Goal: Task Accomplishment & Management: Manage account settings

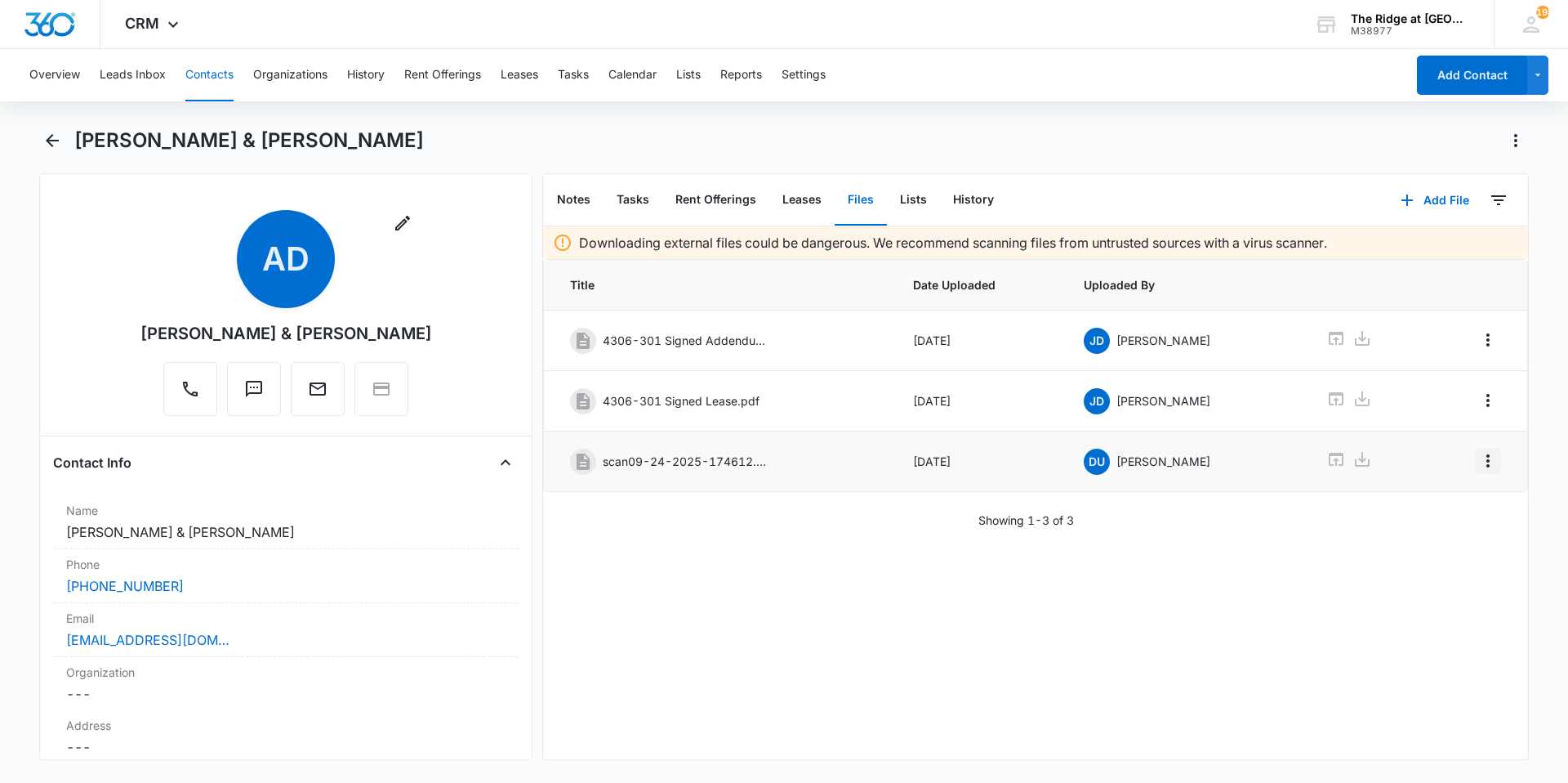
click at [1482, 461] on icon "Overflow Menu" at bounding box center [1488, 461] width 20 height 20
click at [1445, 497] on button "Edit" at bounding box center [1441, 506] width 93 height 25
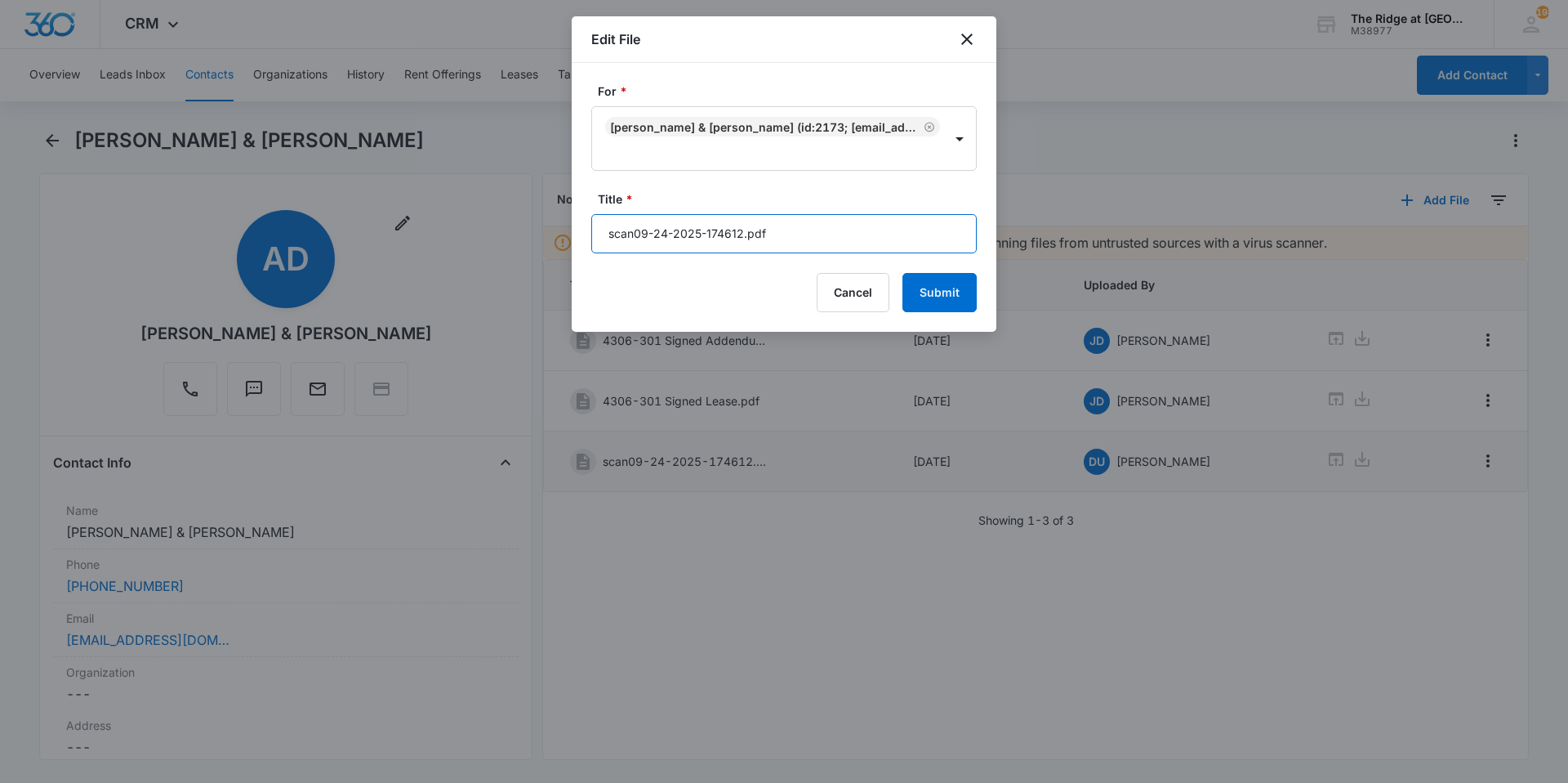
click at [736, 235] on input "scan09-24-2025-174612.pdf" at bounding box center [784, 233] width 385 height 39
click at [735, 235] on input "scan09-24-2025-174612.pdf" at bounding box center [784, 233] width 385 height 39
type input "4306-301 Apps"
click at [902, 273] on button "Submit" at bounding box center [939, 292] width 74 height 39
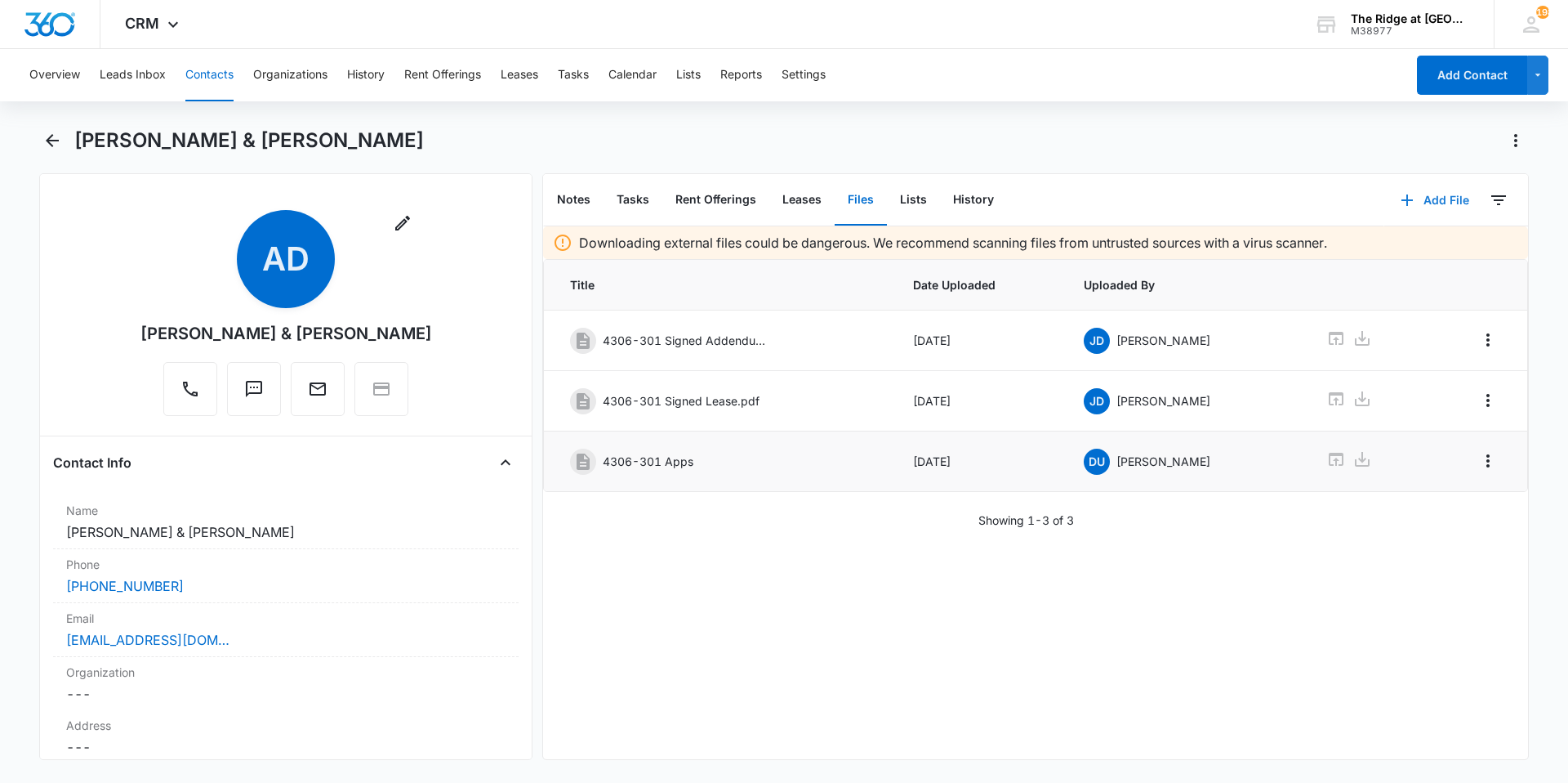
click at [1397, 208] on icon "button" at bounding box center [1407, 201] width 20 height 20
click at [1380, 248] on div "Upload Files" at bounding box center [1412, 252] width 65 height 11
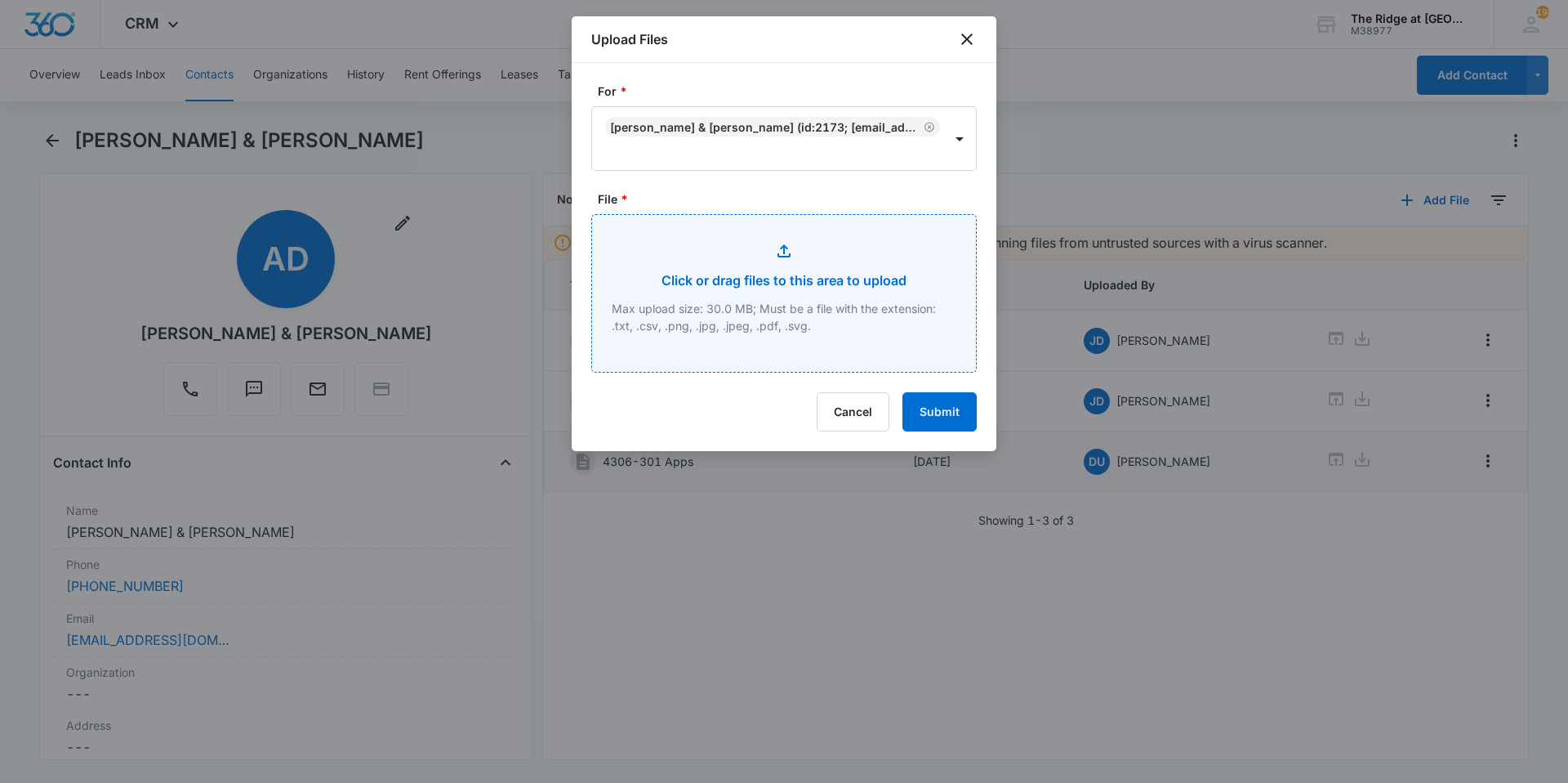
click at [667, 306] on input "File *" at bounding box center [784, 293] width 384 height 157
type input "C:\fakepath\scan09-24-2025-174719.pdf"
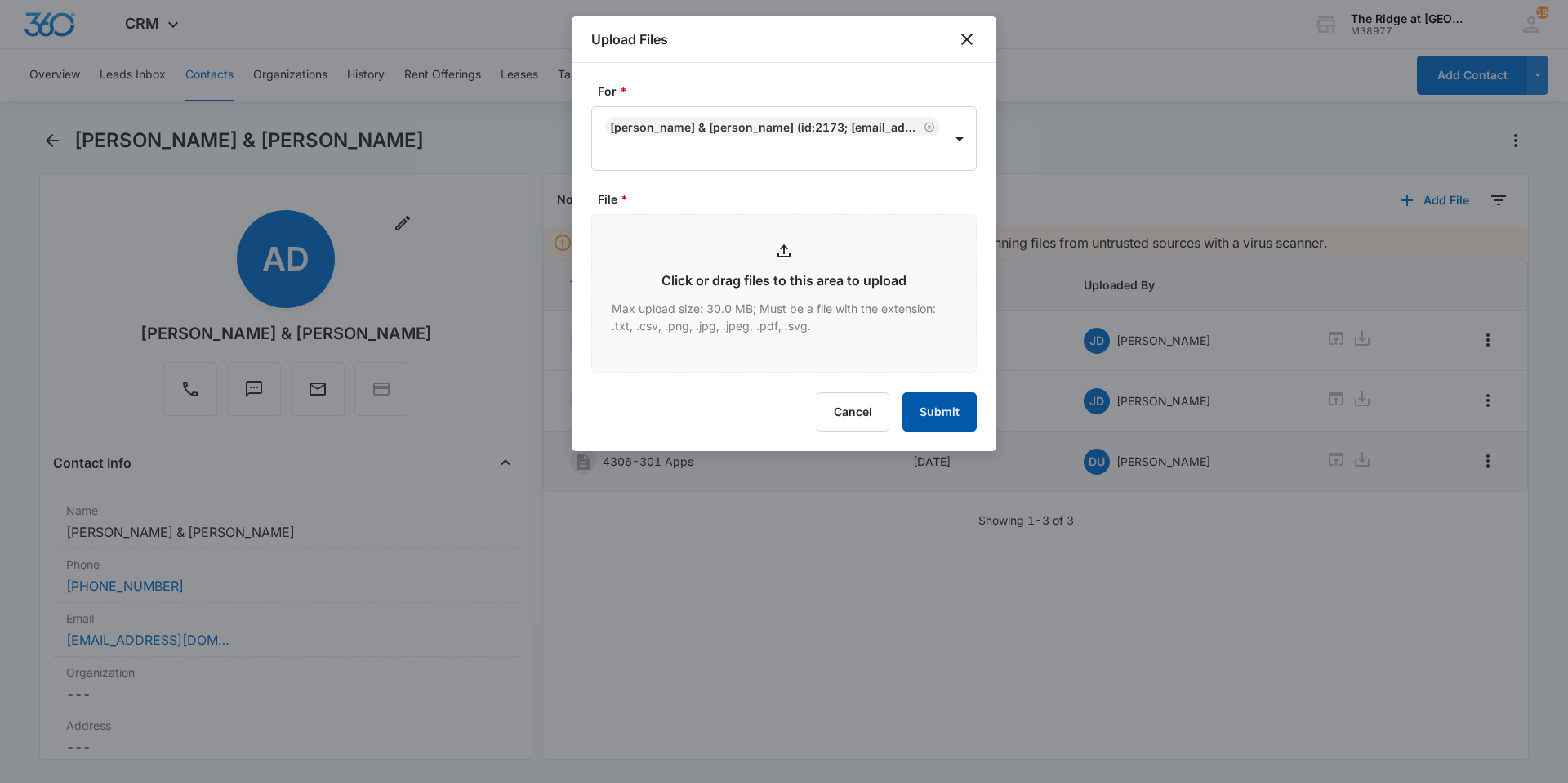
click at [913, 411] on button "Submit" at bounding box center [939, 411] width 74 height 39
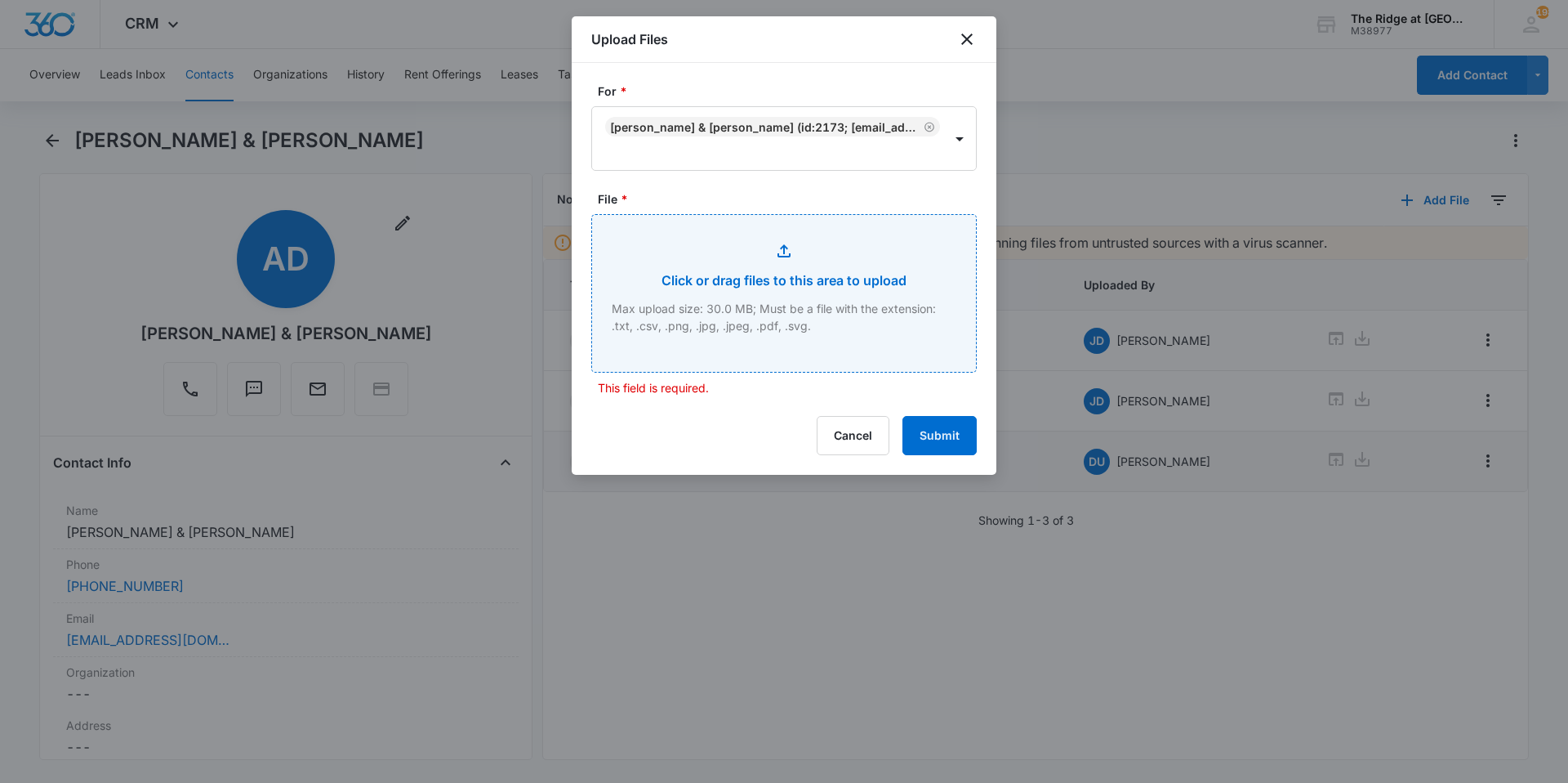
click at [816, 302] on input "File *" at bounding box center [784, 293] width 384 height 157
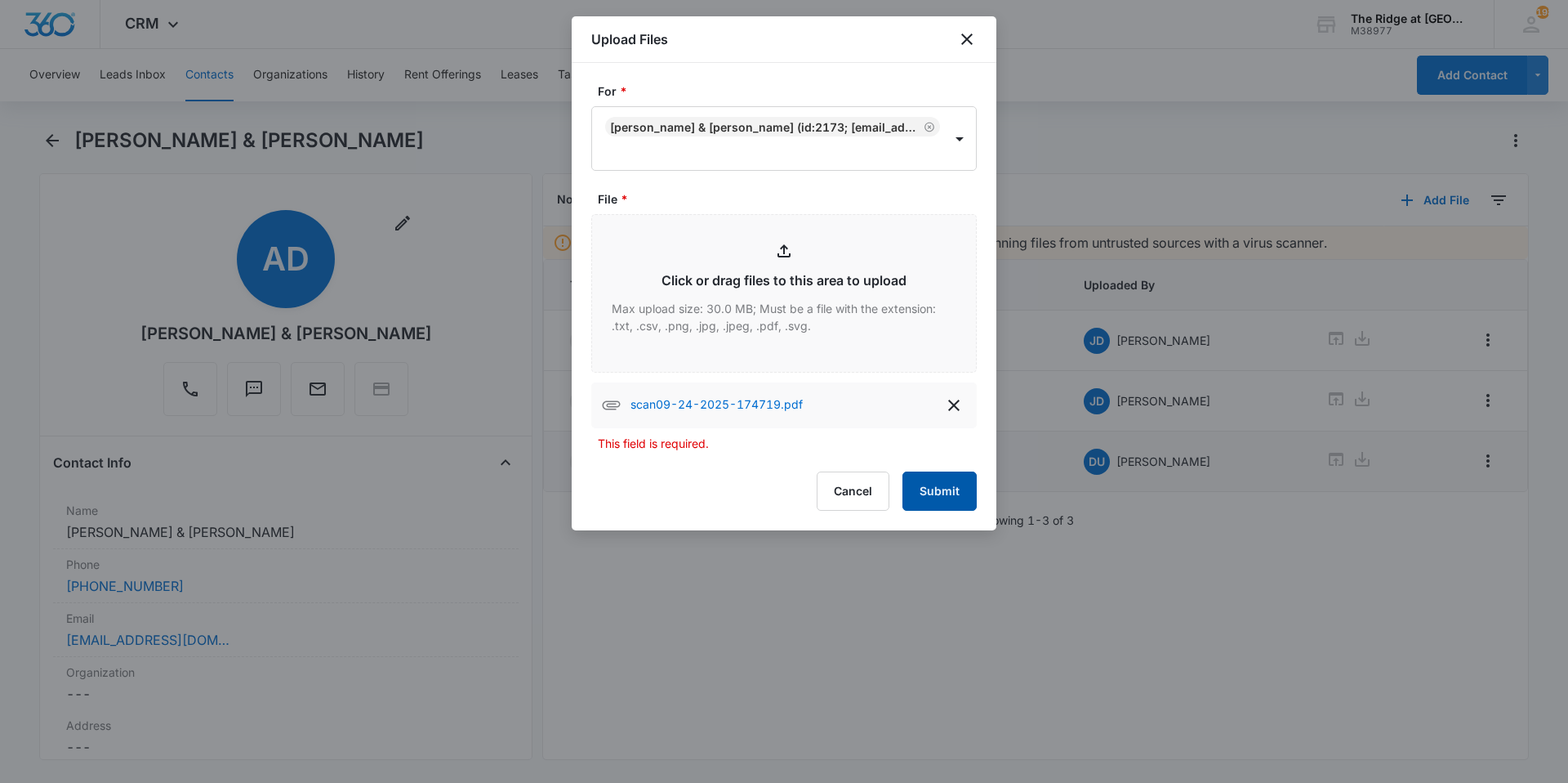
click at [933, 477] on button "Submit" at bounding box center [939, 490] width 74 height 39
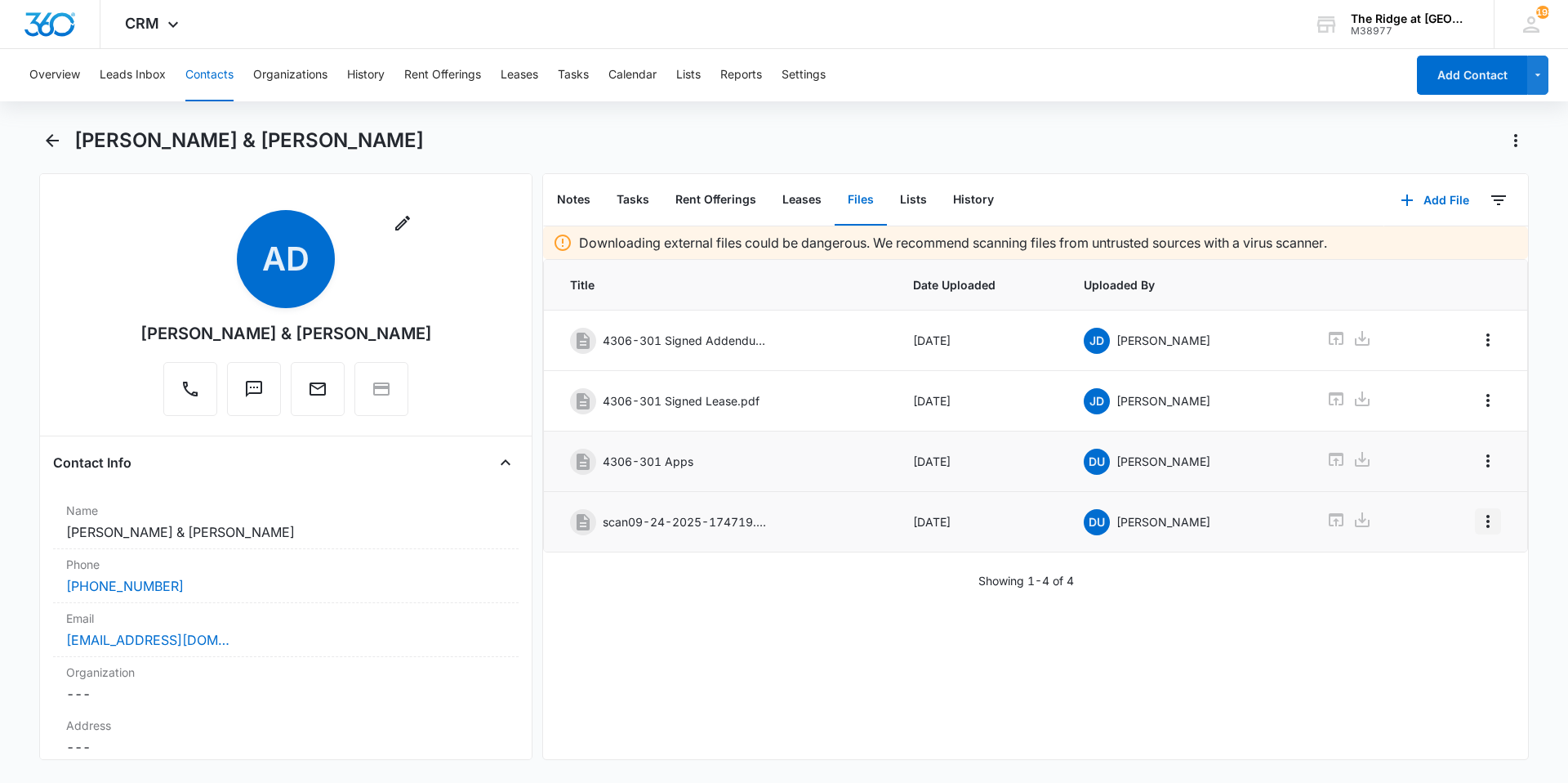
drag, startPoint x: 1460, startPoint y: 527, endPoint x: 1473, endPoint y: 523, distance: 13.6
click at [1461, 526] on td at bounding box center [1476, 522] width 101 height 61
click at [1478, 523] on icon "Overflow Menu" at bounding box center [1488, 521] width 20 height 20
click at [1455, 568] on button "Edit" at bounding box center [1441, 567] width 93 height 25
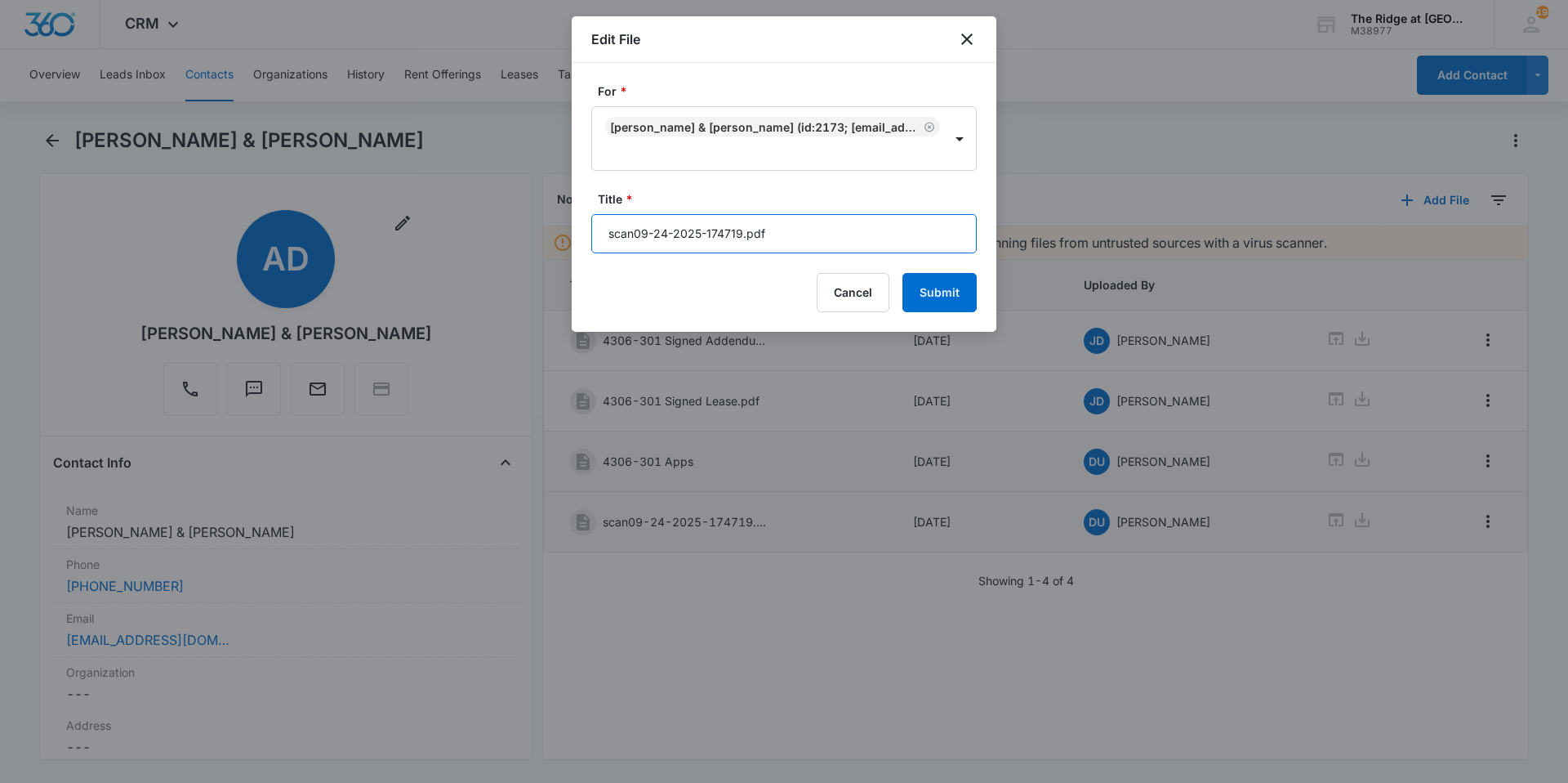
click at [707, 246] on input "scan09-24-2025-174719.pdf" at bounding box center [784, 233] width 385 height 39
type input "5"
type input "4306-301 Insurance"
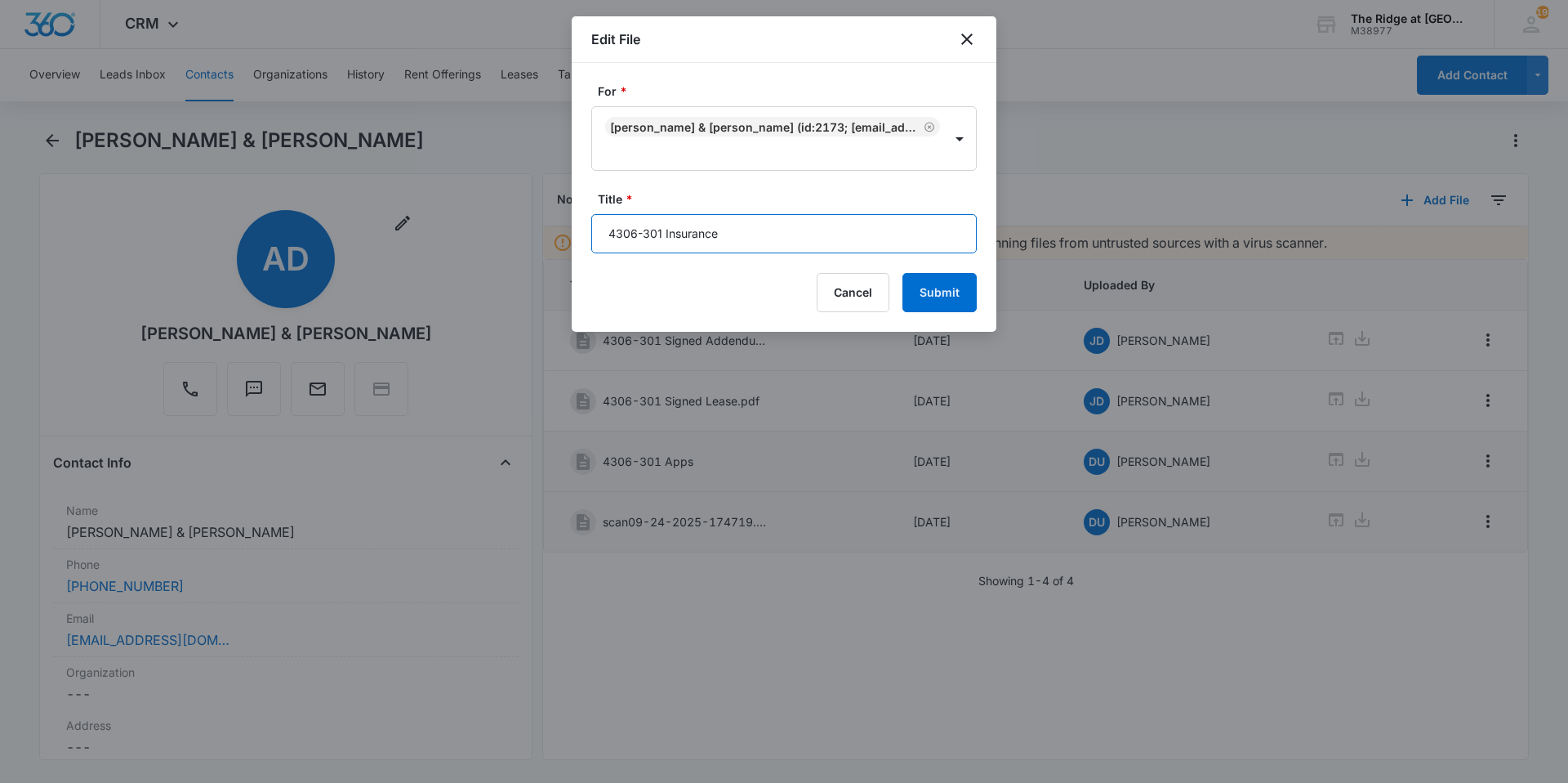
click at [902, 273] on button "Submit" at bounding box center [939, 292] width 74 height 39
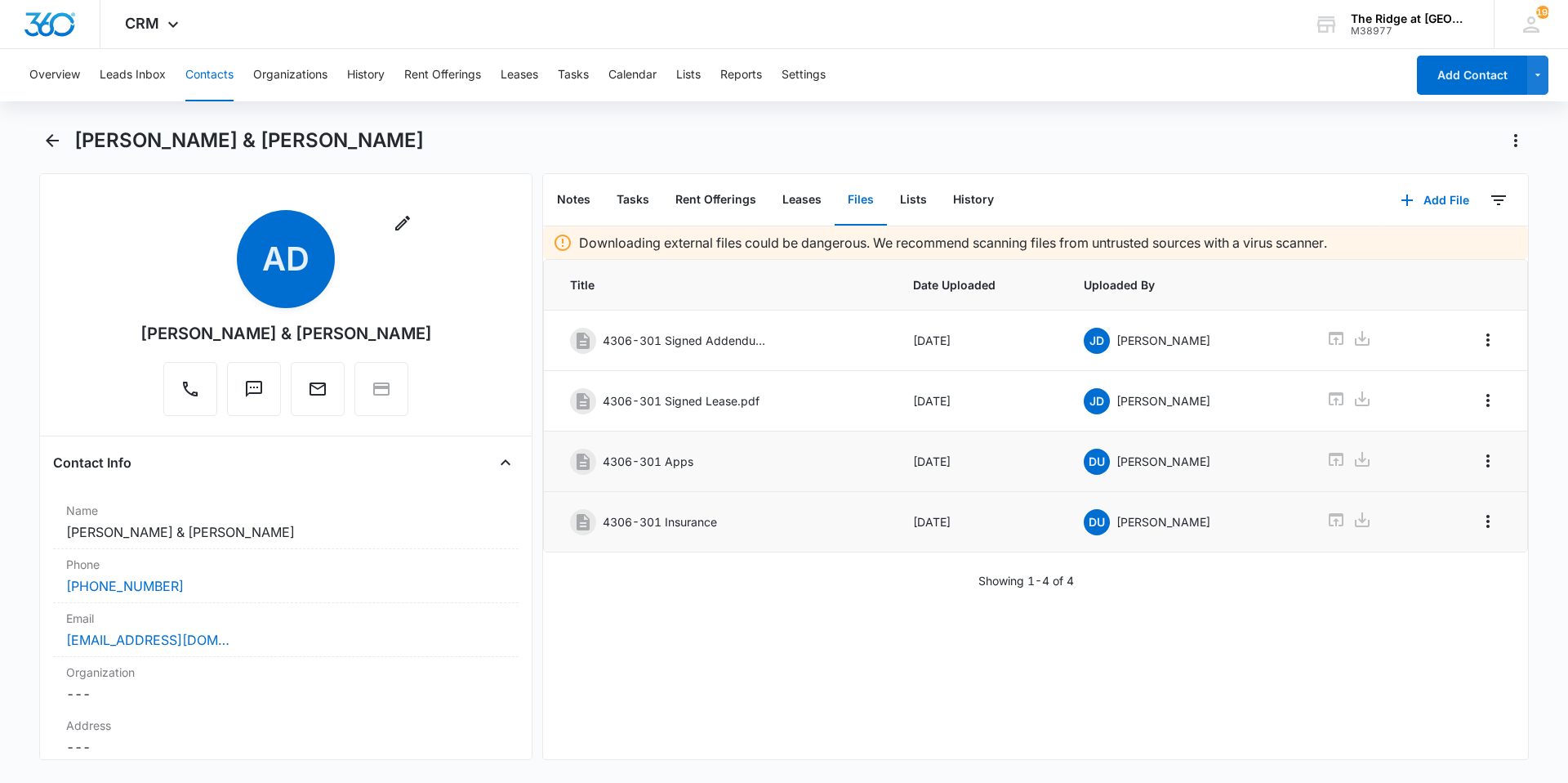
click at [217, 76] on button "Contacts" at bounding box center [210, 75] width 48 height 52
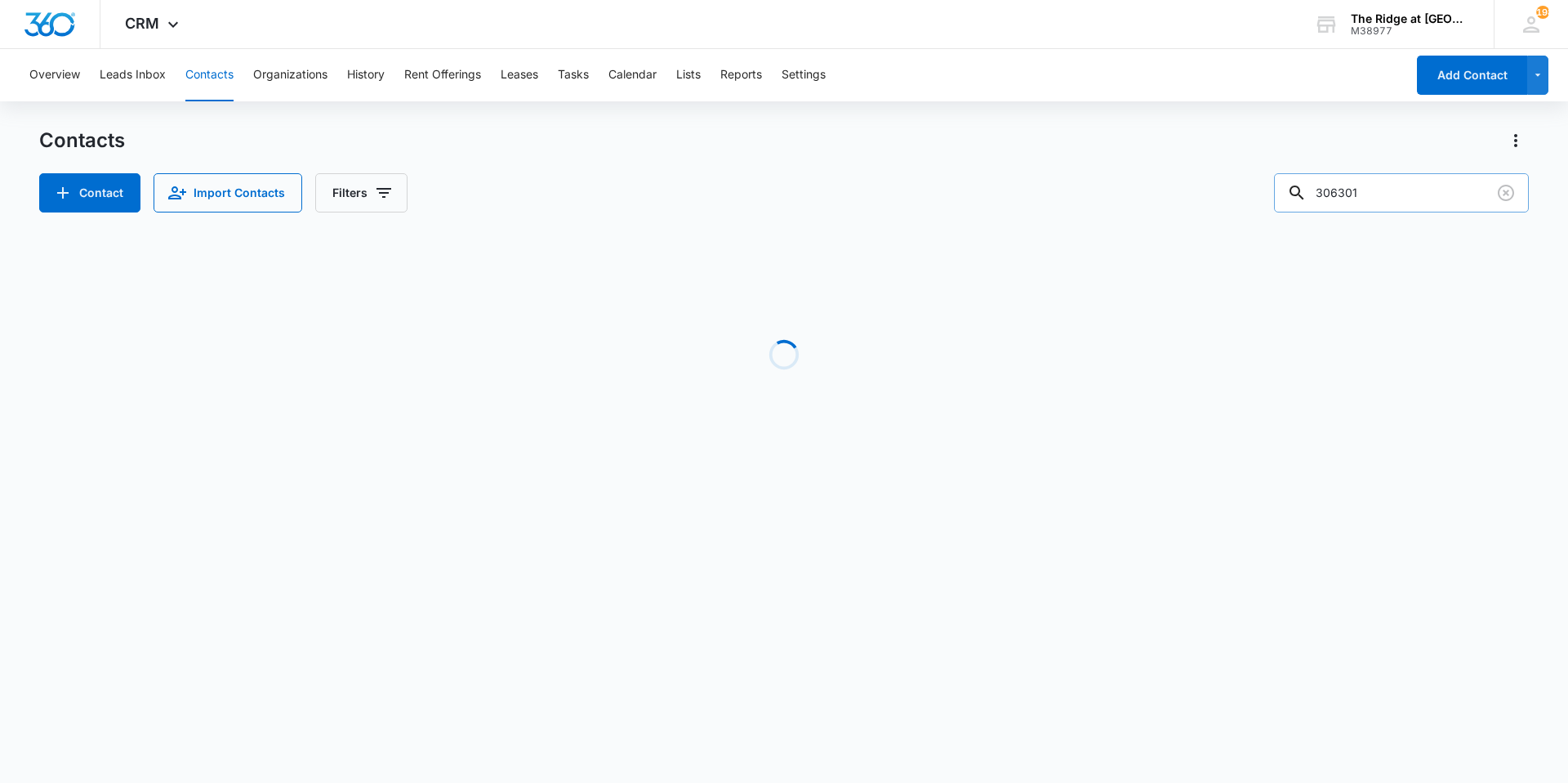
click at [1390, 187] on input "306301" at bounding box center [1401, 193] width 255 height 39
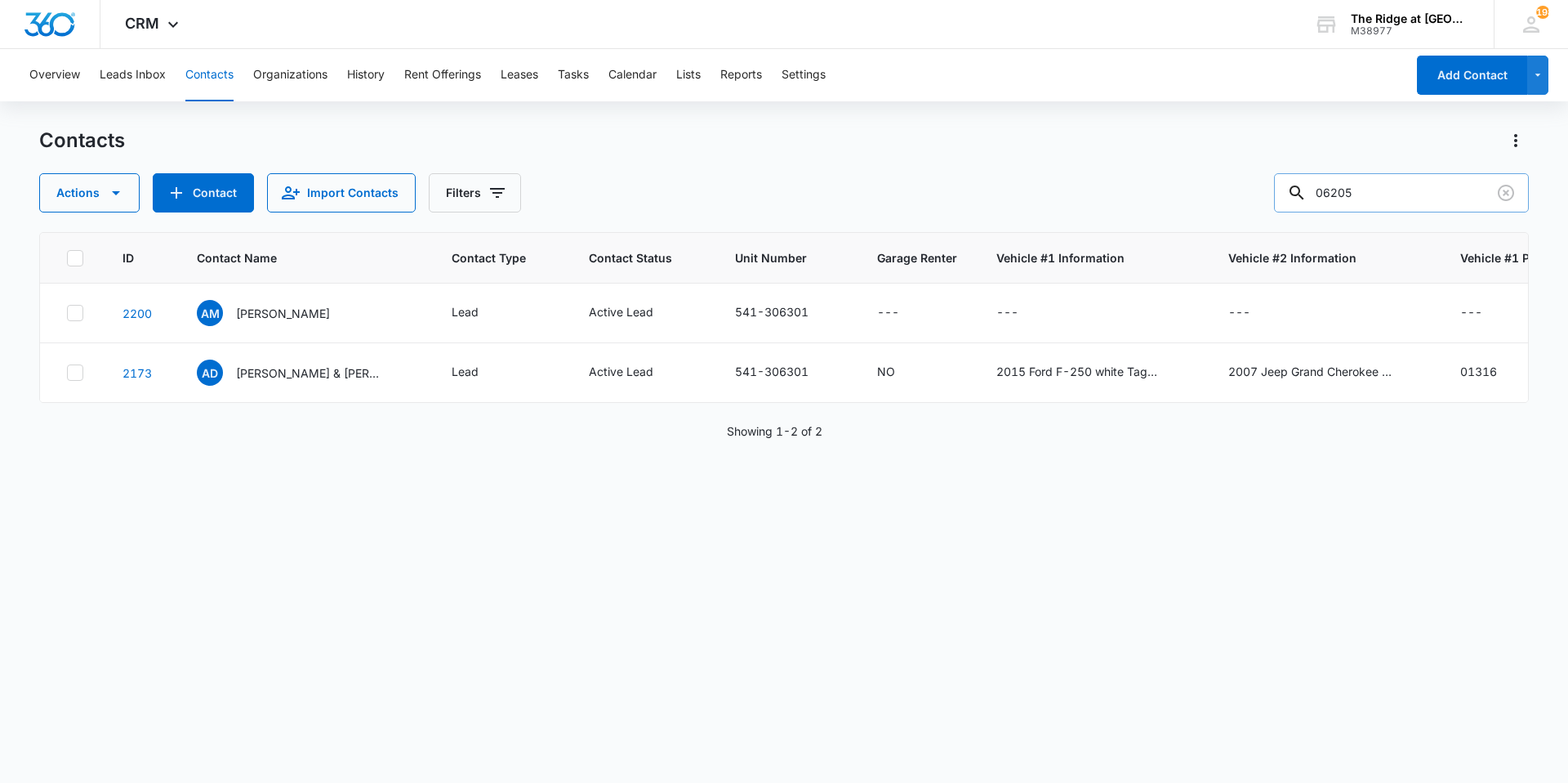
type input "06205"
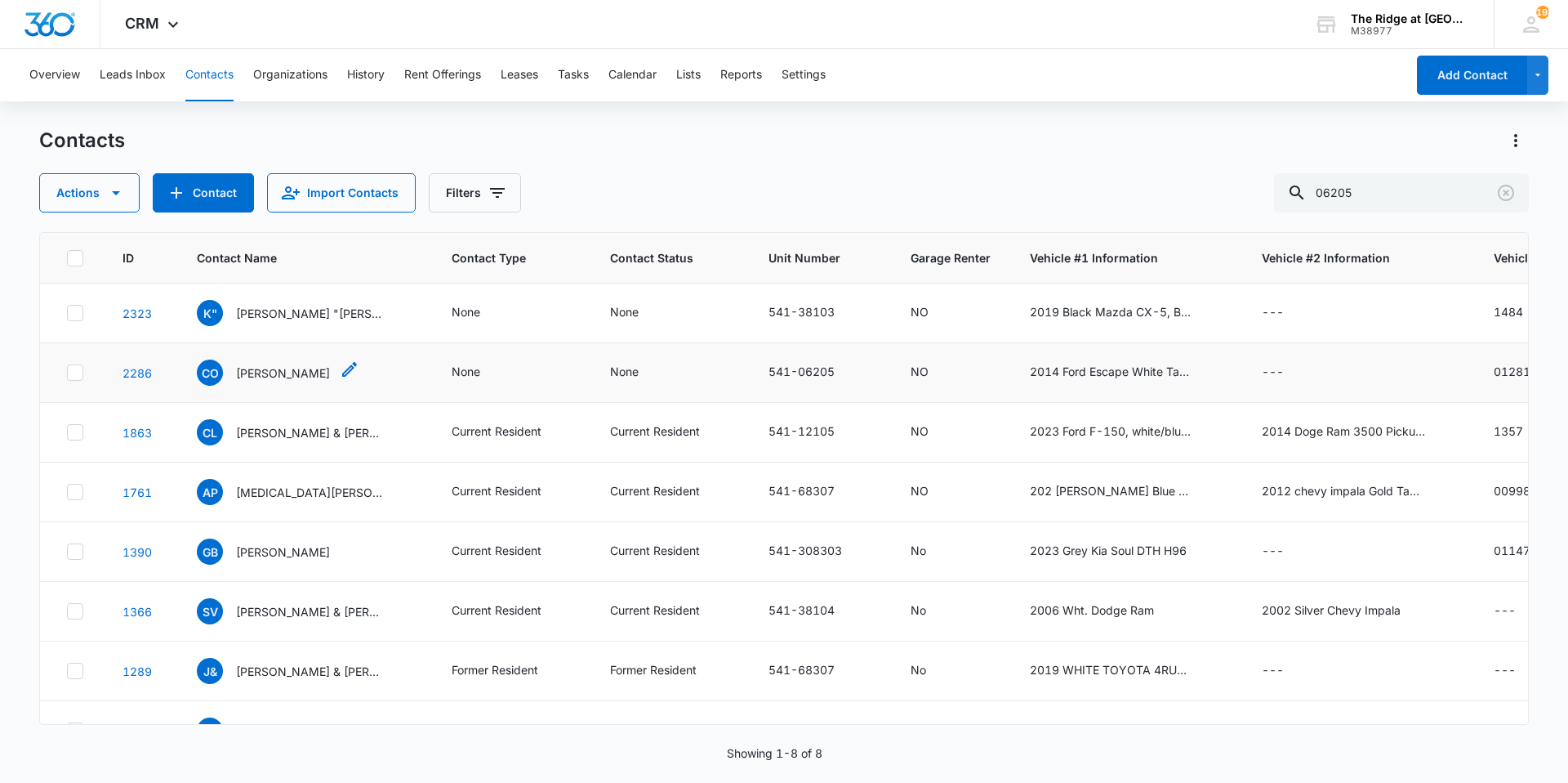
click at [267, 380] on p "[PERSON_NAME]" at bounding box center [283, 373] width 94 height 17
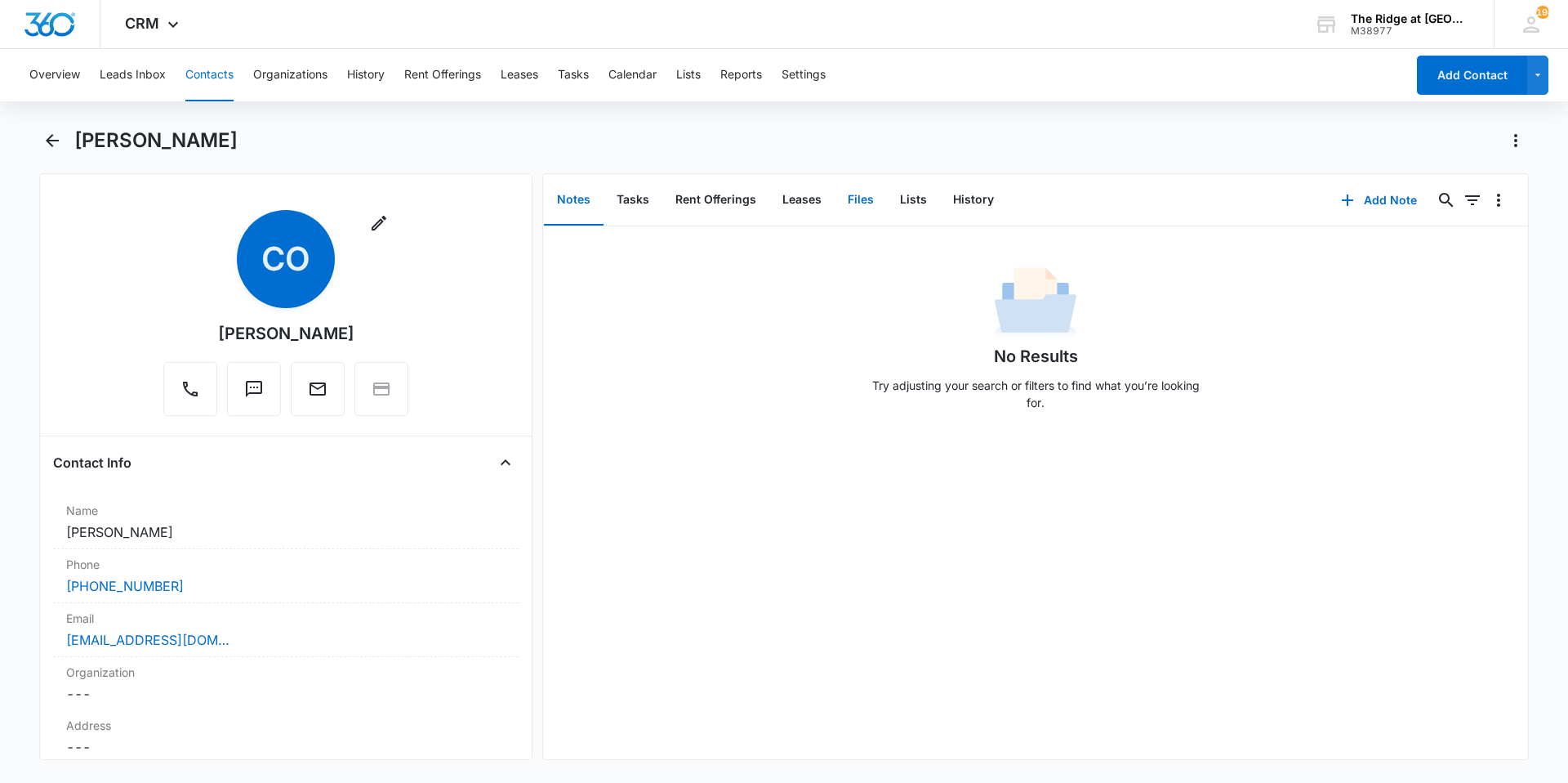
click at [852, 188] on button "Files" at bounding box center [860, 200] width 52 height 51
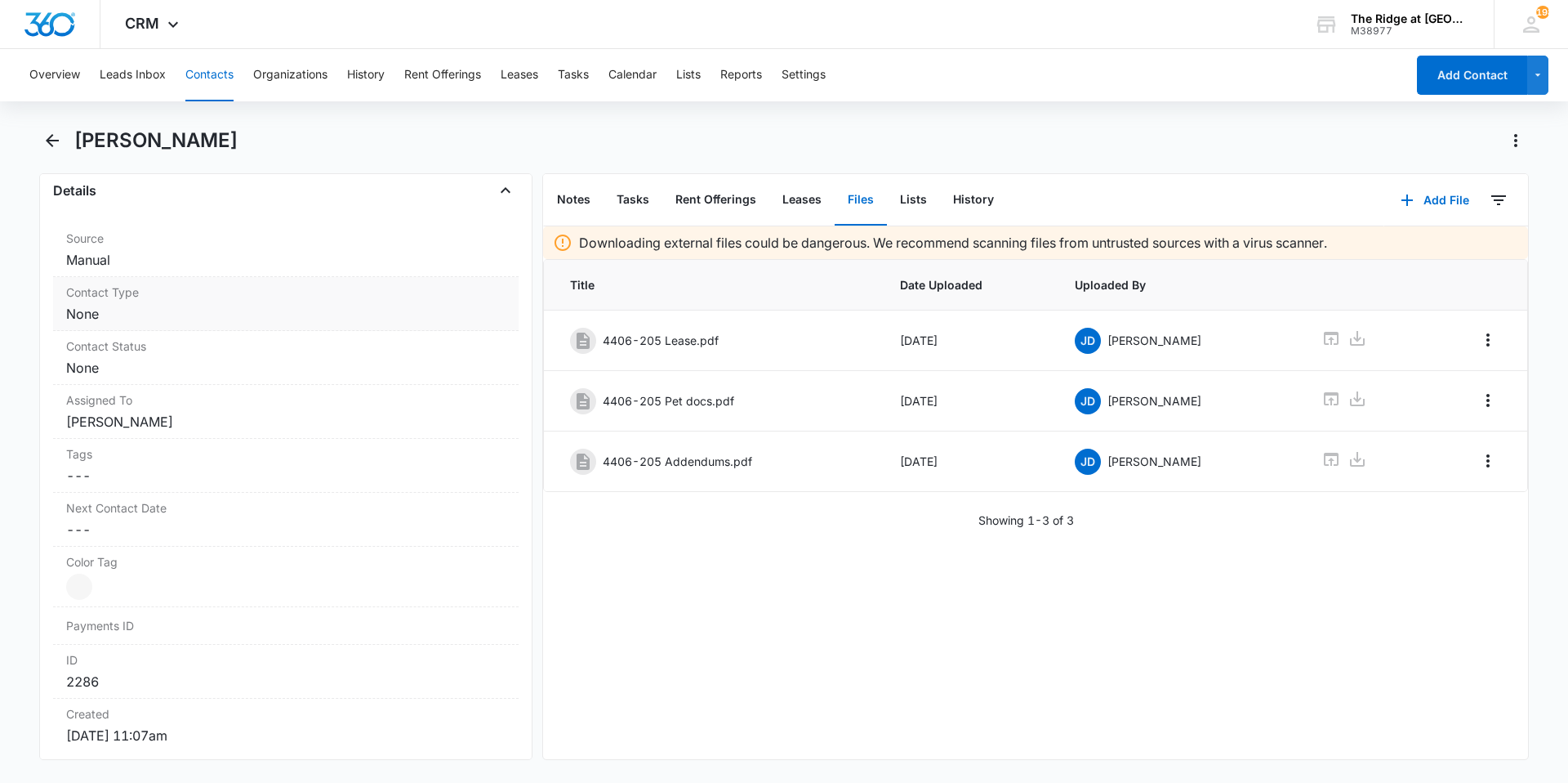
scroll to position [614, 0]
click at [157, 329] on div "Contact Type Cancel Save Changes None" at bounding box center [285, 304] width 465 height 54
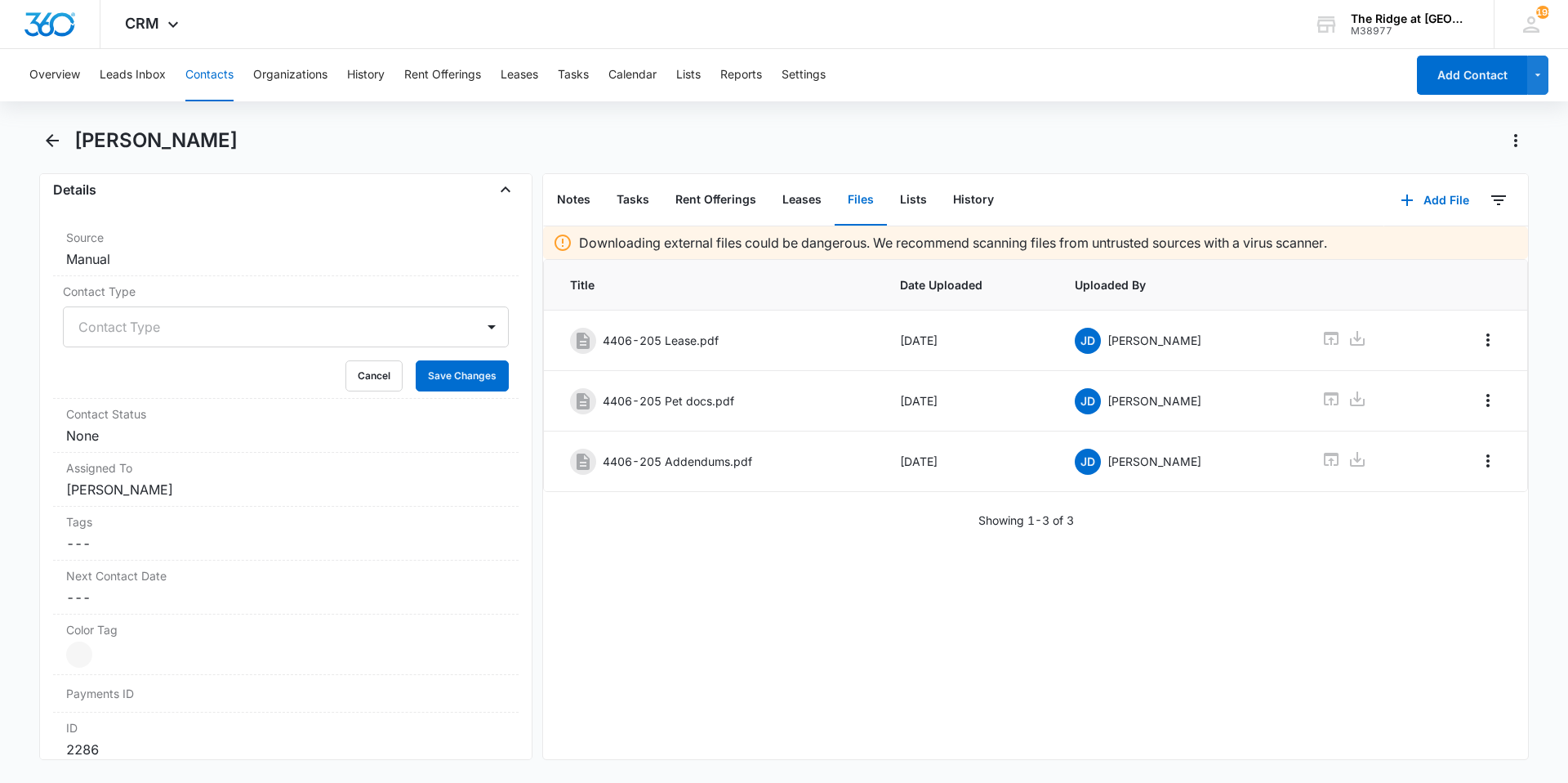
click at [153, 332] on div at bounding box center [266, 327] width 375 height 23
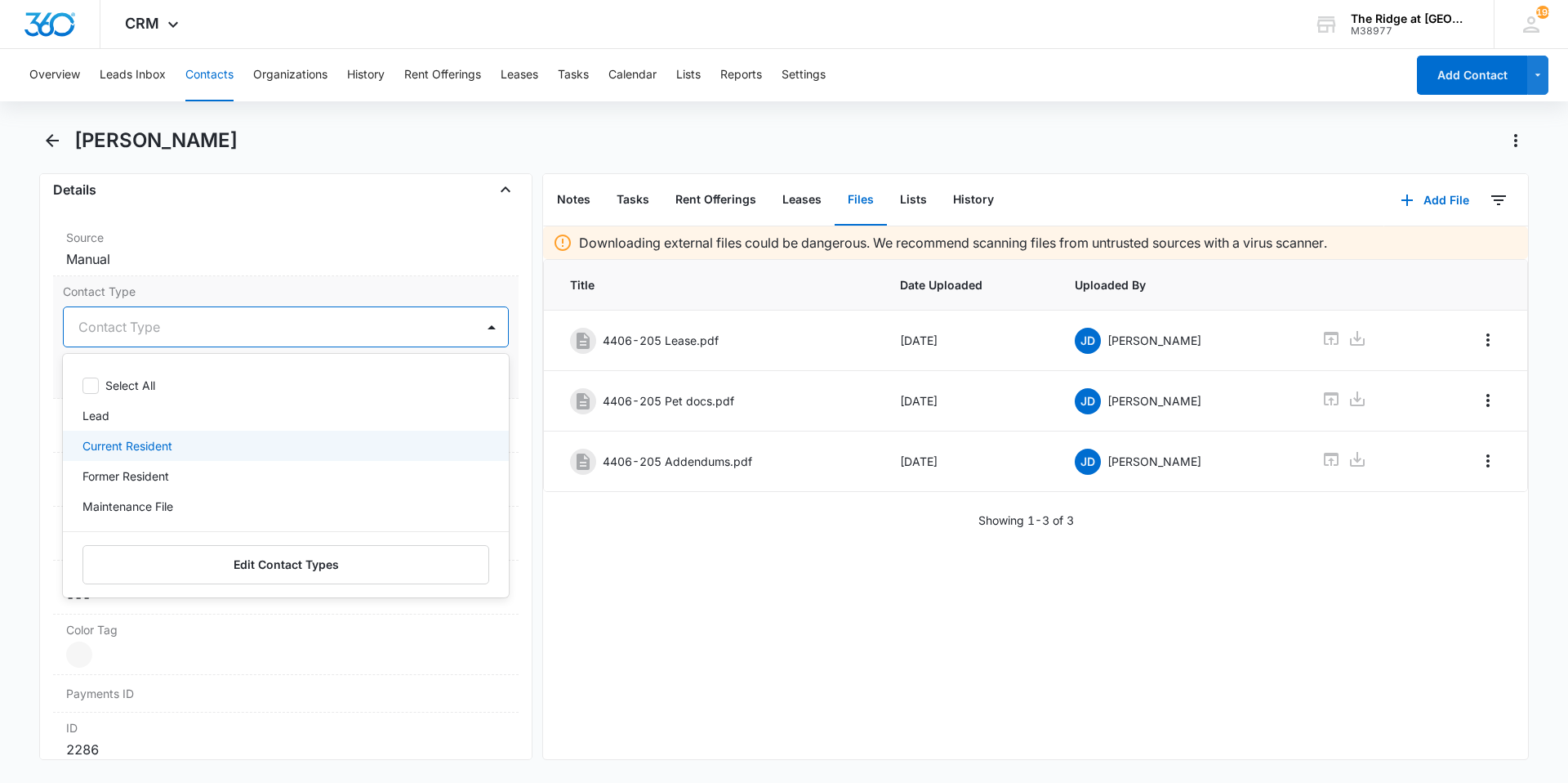
click at [137, 440] on p "Current Resident" at bounding box center [128, 445] width 90 height 17
click at [479, 338] on div at bounding box center [492, 327] width 26 height 26
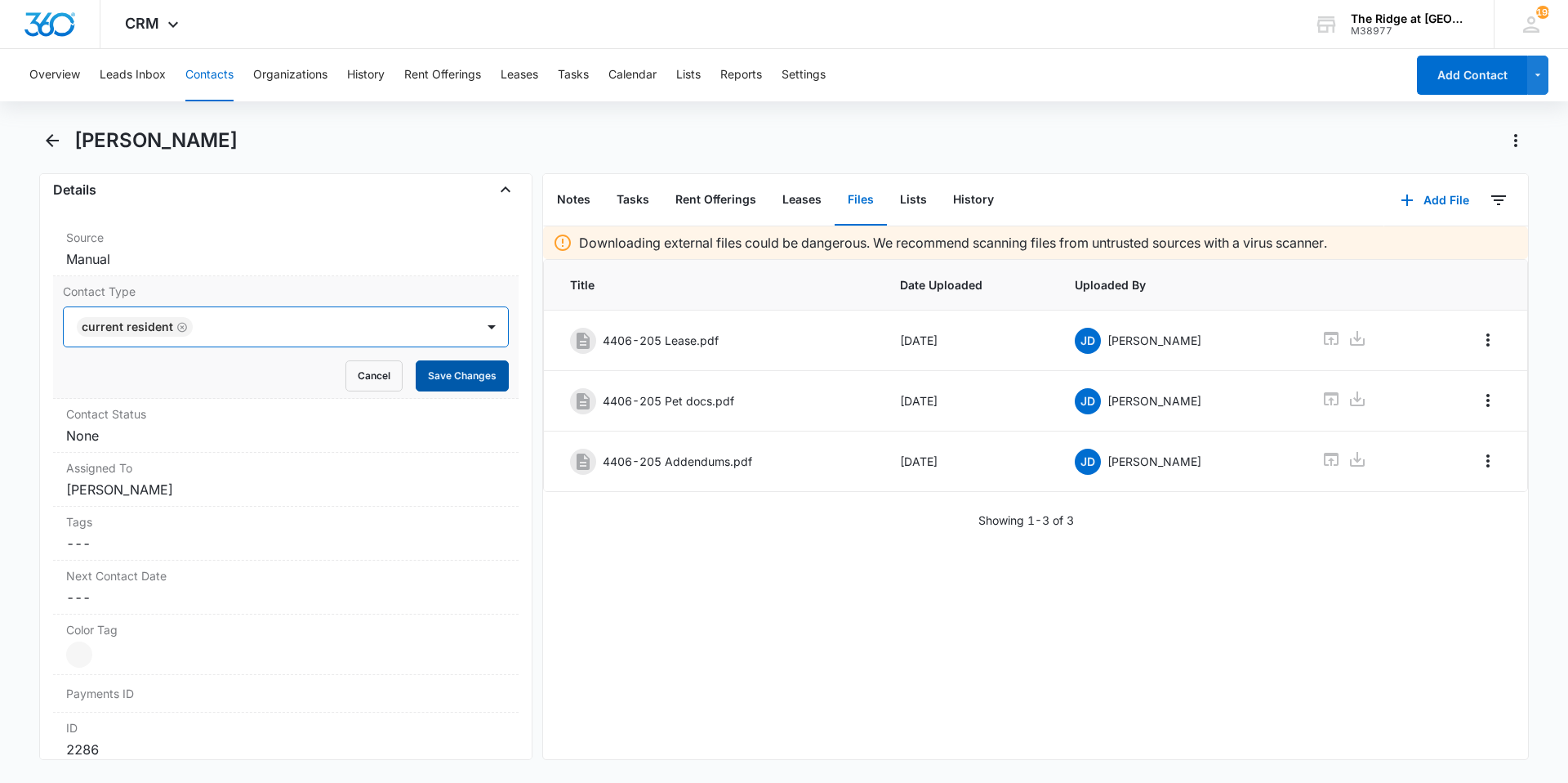
click at [461, 379] on button "Save Changes" at bounding box center [462, 376] width 93 height 31
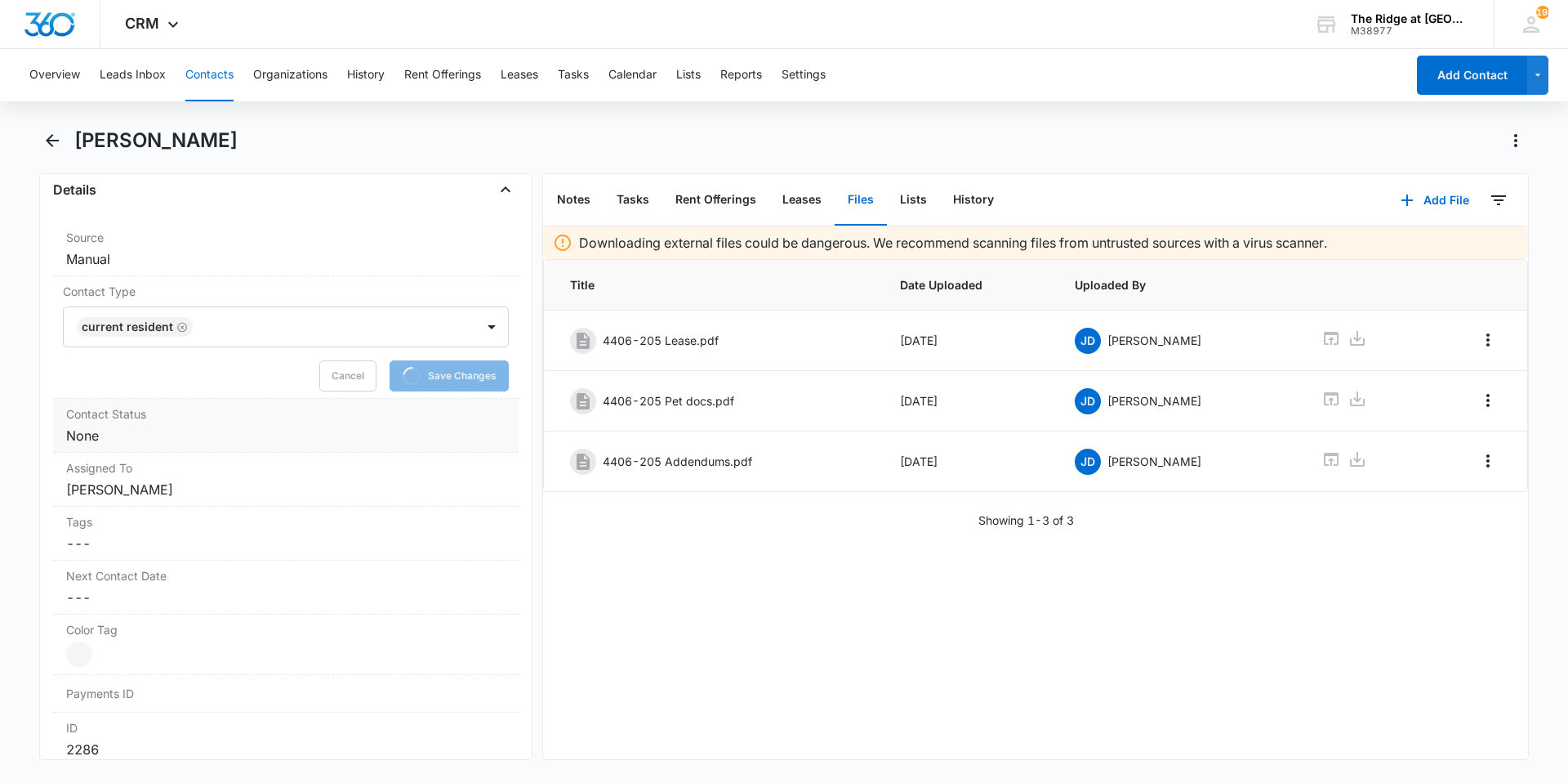
click at [413, 411] on label "Contact Status" at bounding box center [285, 413] width 439 height 17
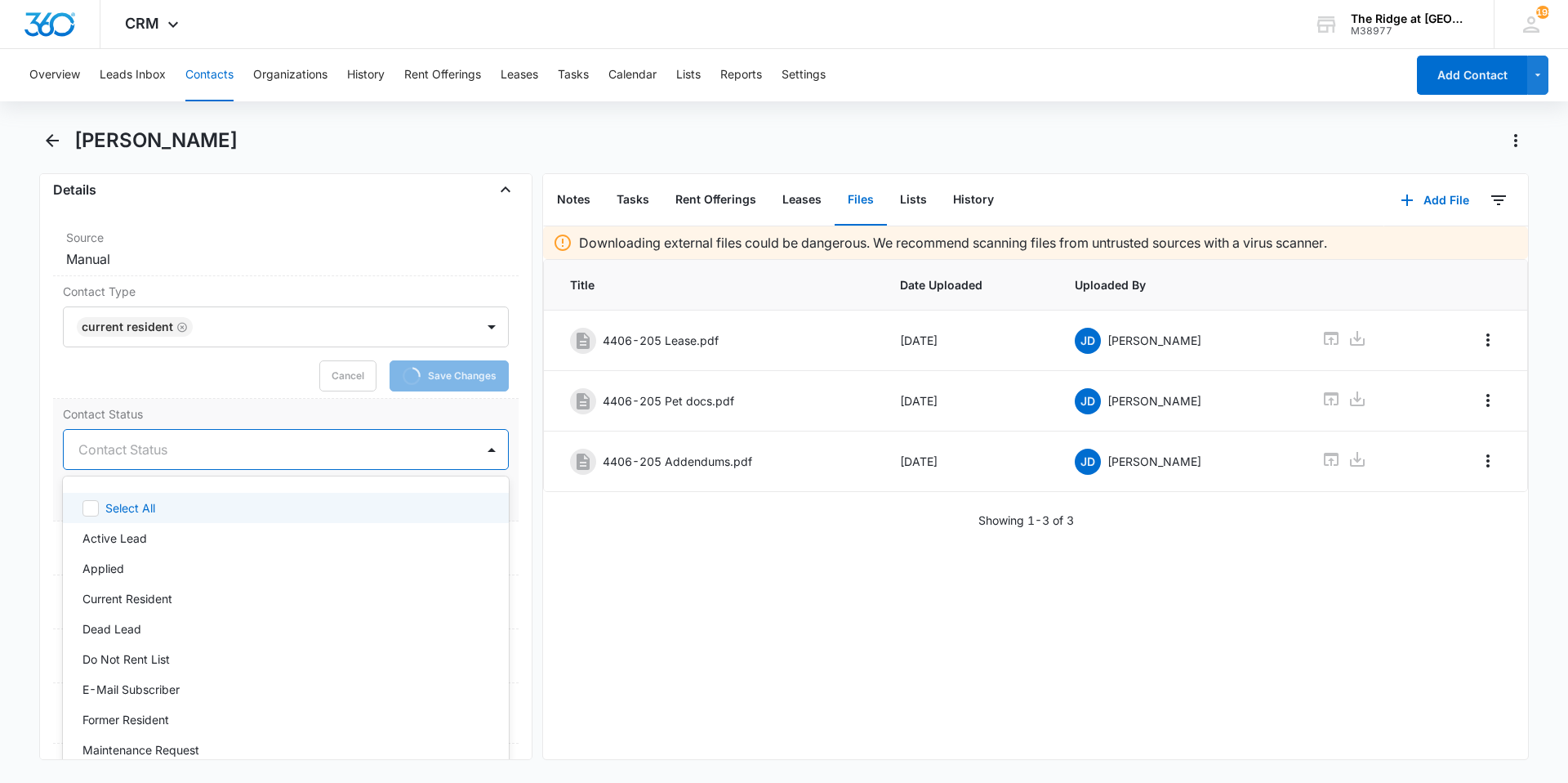
click at [178, 452] on div at bounding box center [266, 449] width 375 height 23
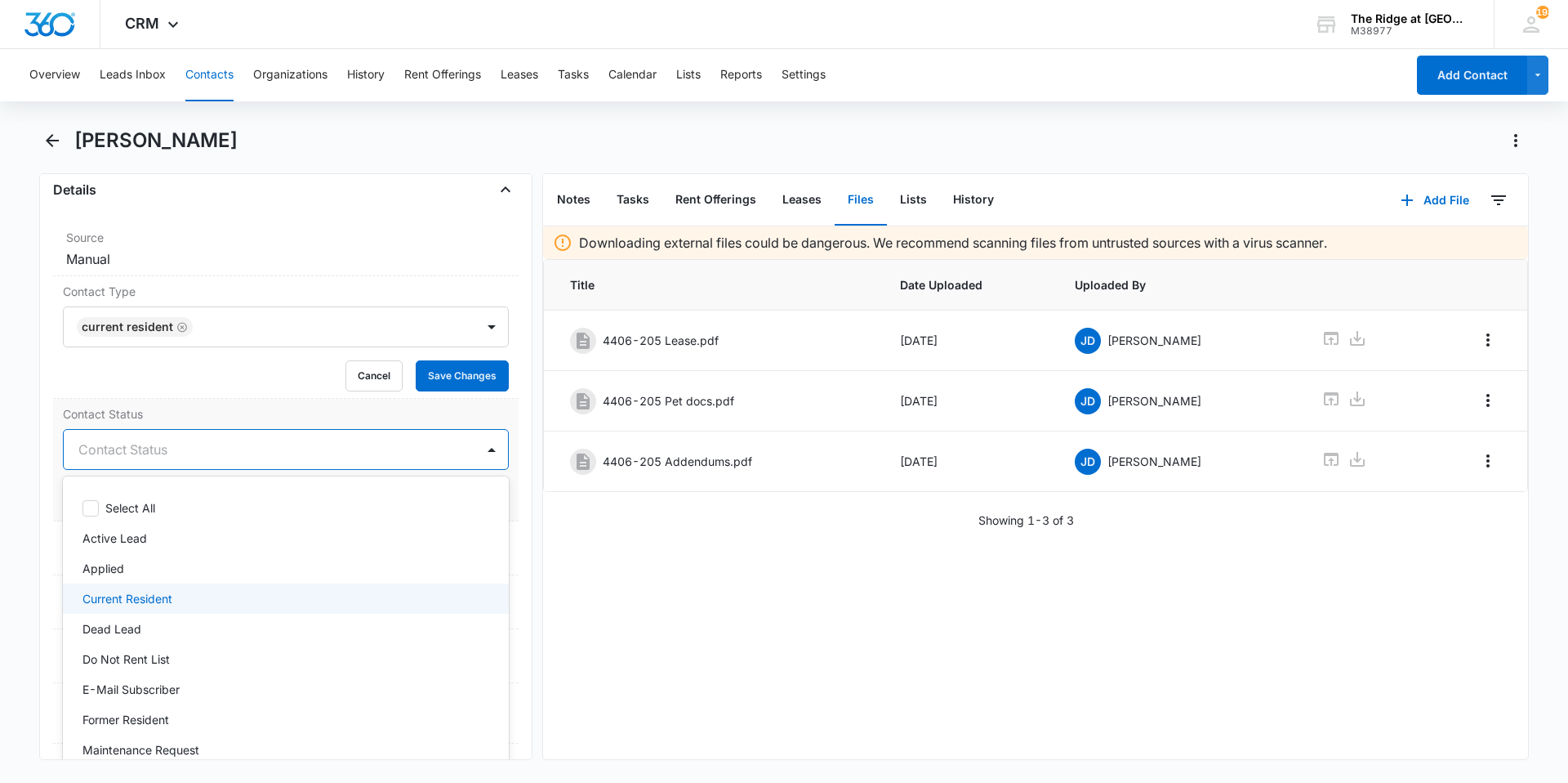
click at [124, 614] on div "Dead Lead" at bounding box center [285, 629] width 446 height 30
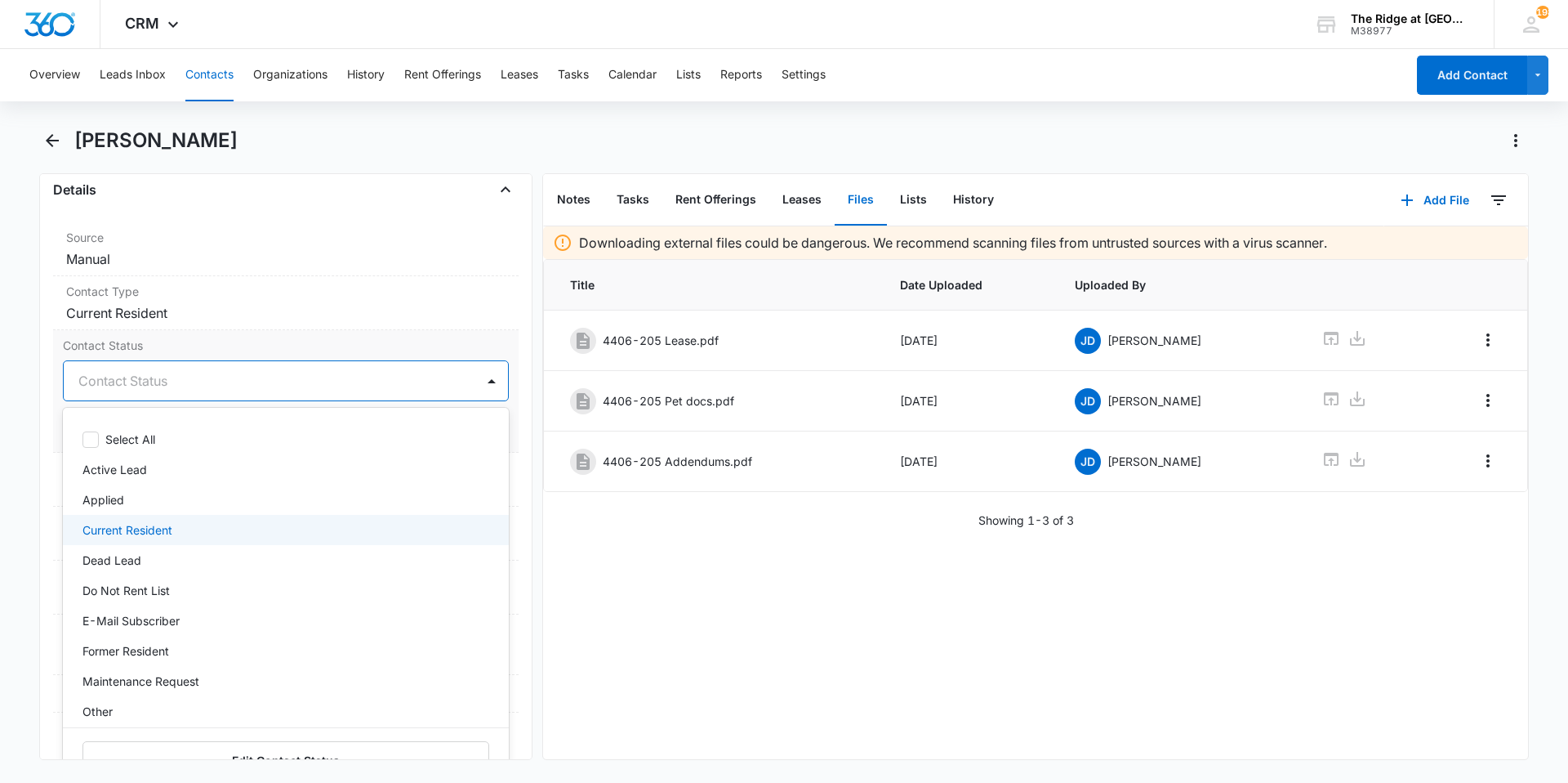
drag, startPoint x: 106, startPoint y: 528, endPoint x: 115, endPoint y: 525, distance: 9.5
click at [106, 529] on p "Current Resident" at bounding box center [128, 529] width 90 height 17
click at [255, 391] on div at bounding box center [325, 381] width 257 height 23
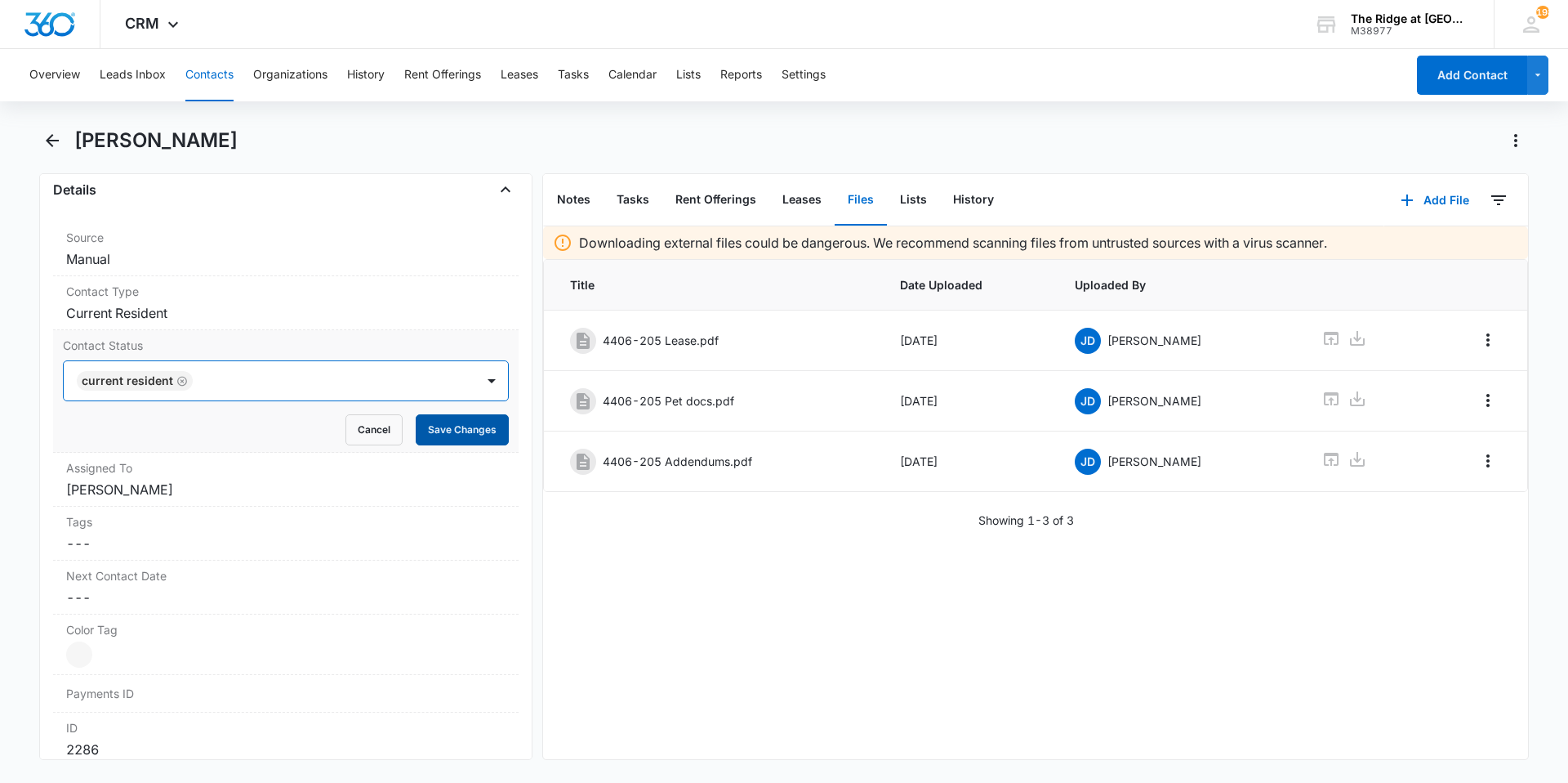
click at [443, 442] on button "Save Changes" at bounding box center [462, 429] width 93 height 31
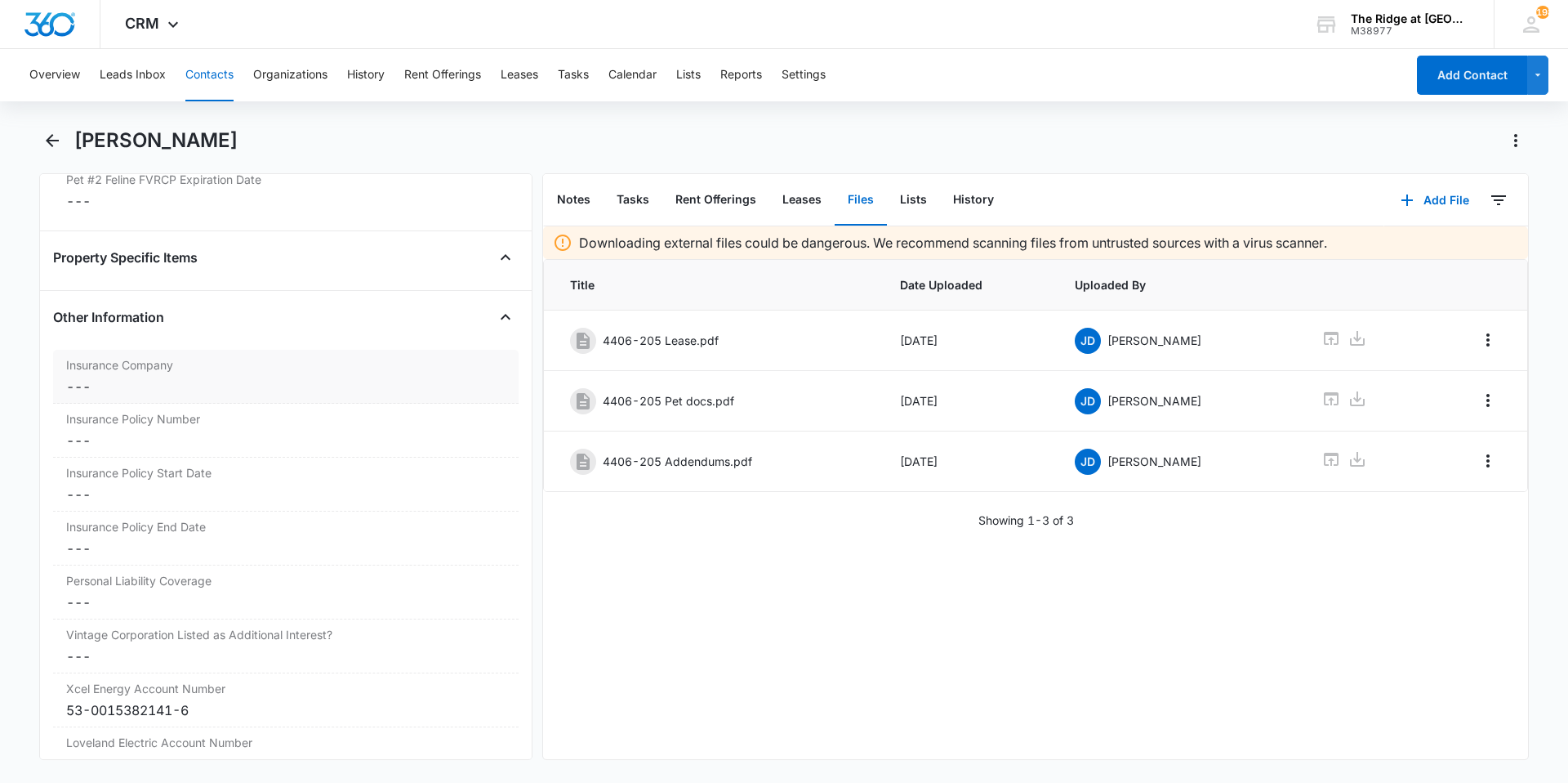
click at [133, 385] on div "Insurance Company Cancel Save Changes ---" at bounding box center [285, 377] width 465 height 54
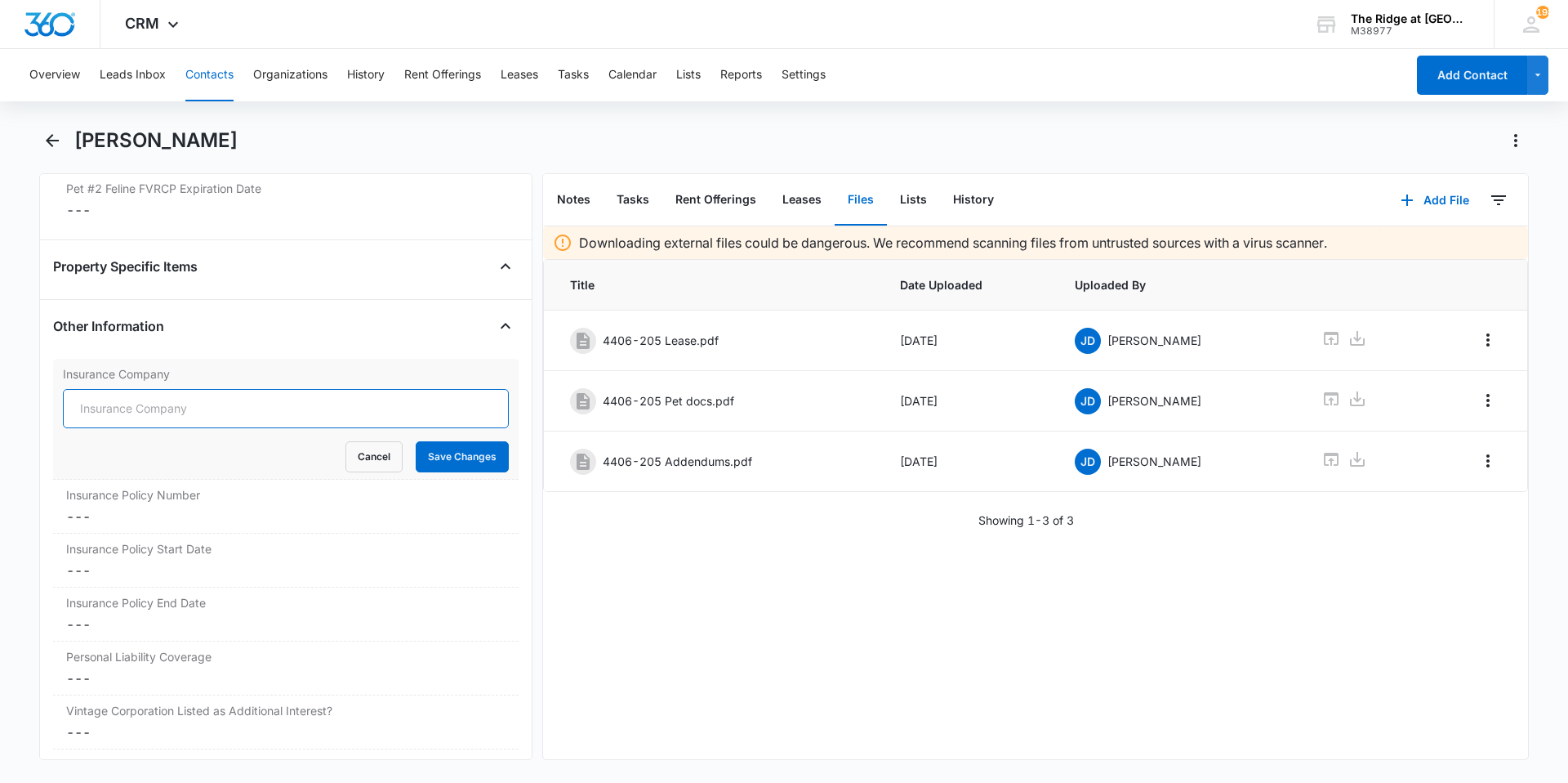
drag, startPoint x: 126, startPoint y: 411, endPoint x: 133, endPoint y: 417, distance: 9.2
click at [126, 411] on input "Insurance Company" at bounding box center [285, 408] width 446 height 39
type input "State Farm"
click at [416, 441] on button "Save Changes" at bounding box center [462, 456] width 93 height 31
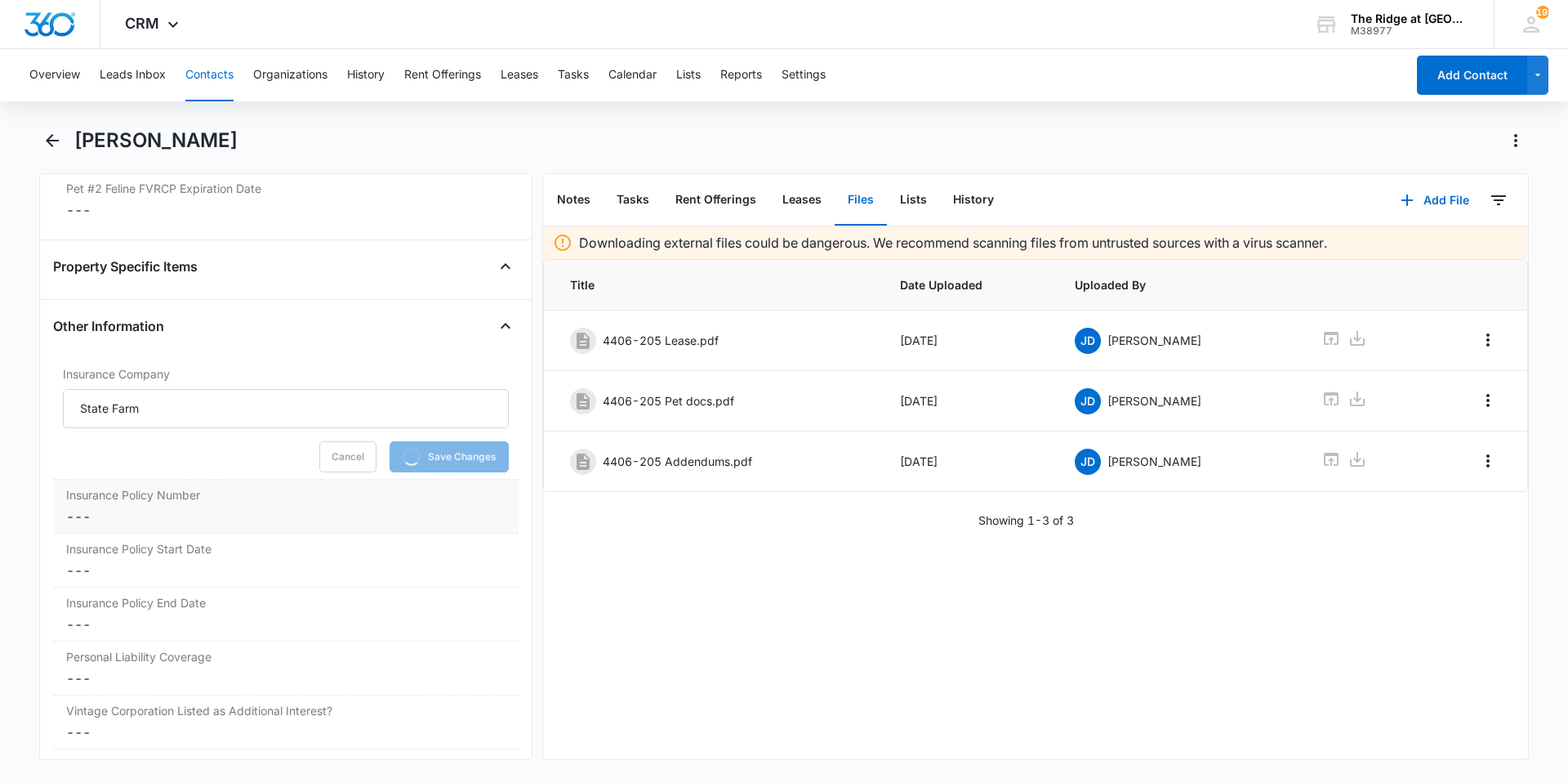
click at [129, 501] on label "Insurance Policy Number" at bounding box center [285, 494] width 439 height 17
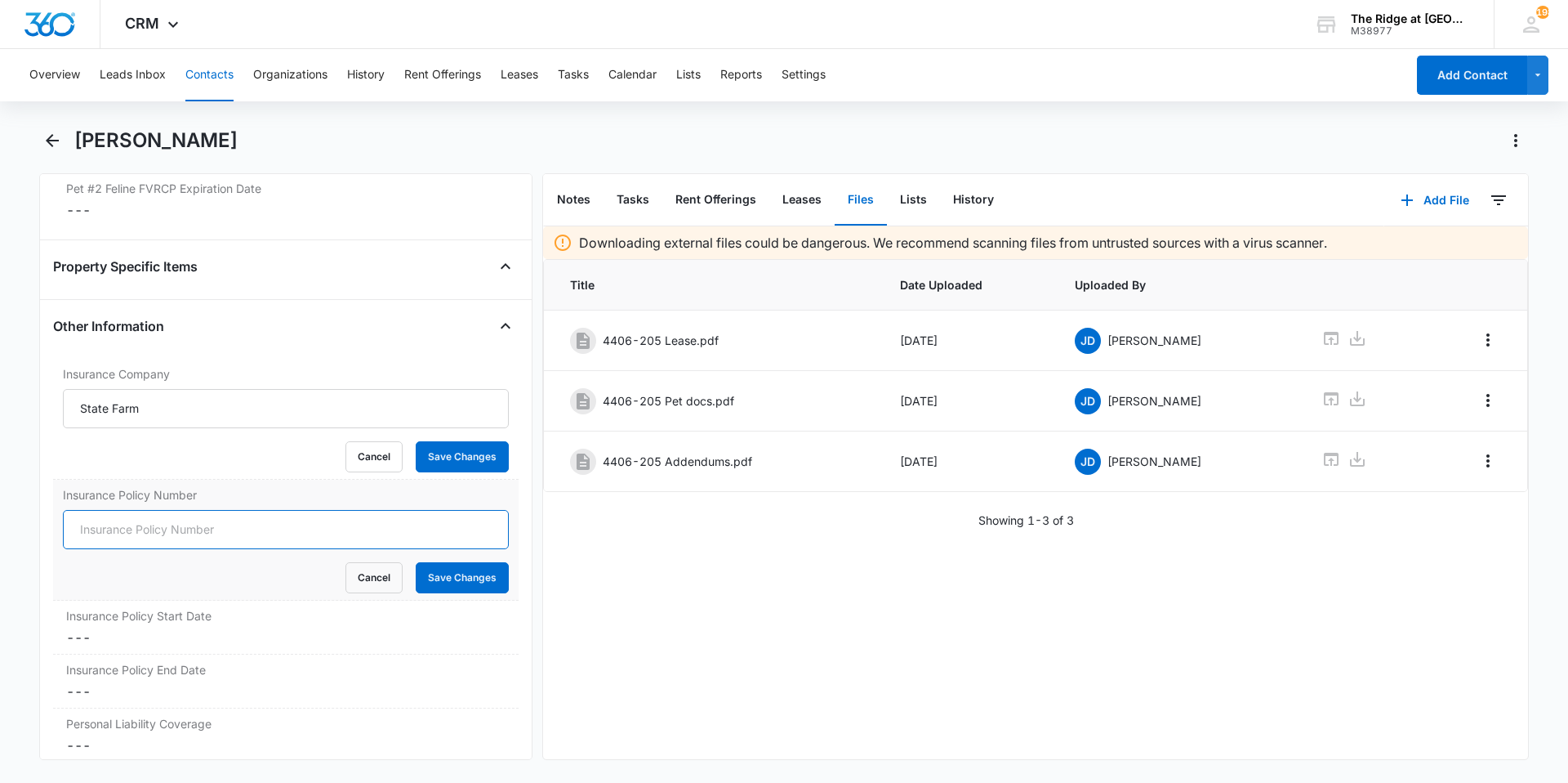
click at [120, 523] on input "Insurance Policy Number" at bounding box center [285, 529] width 446 height 39
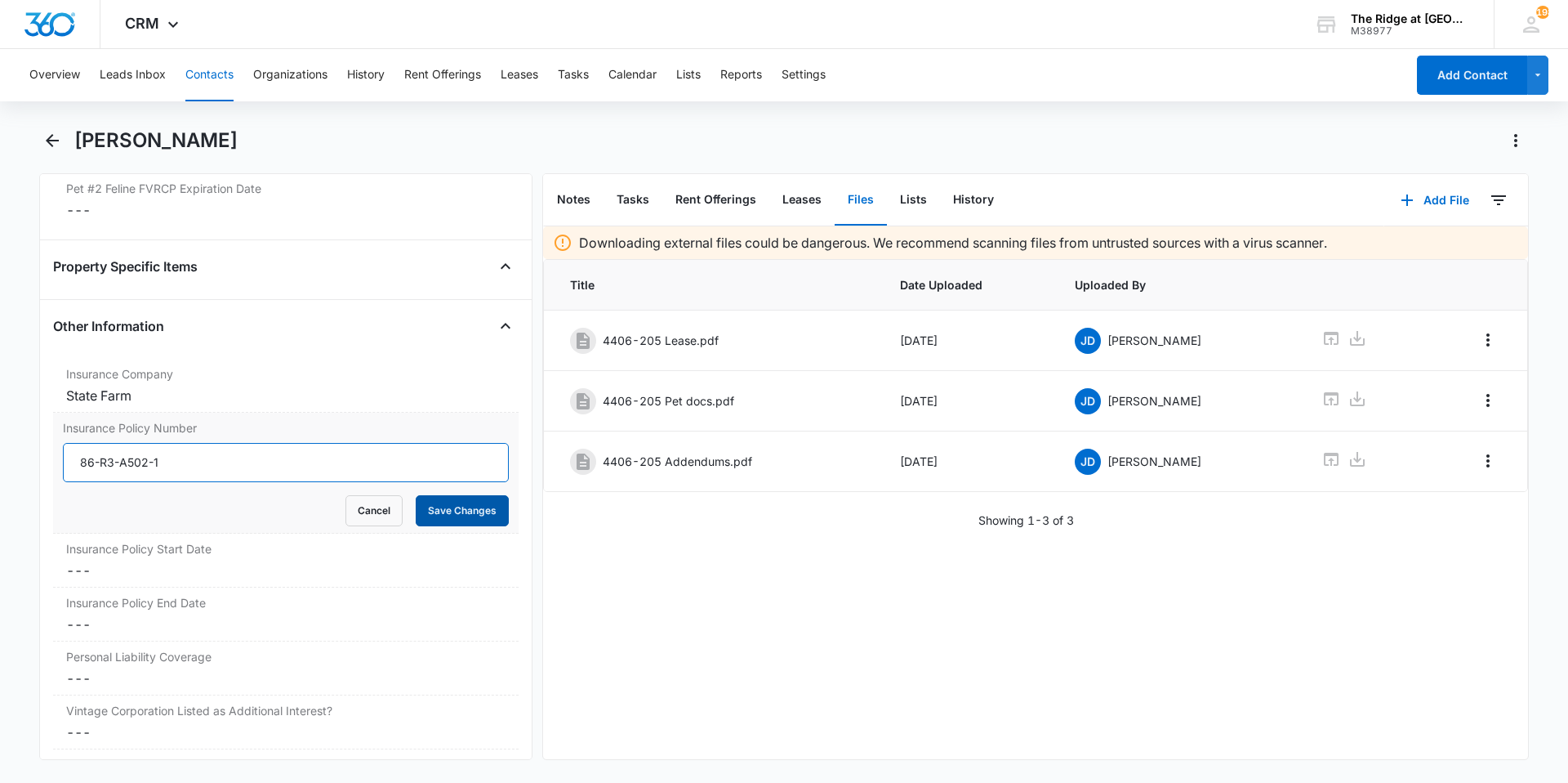
type input "86-R3-A502-1"
click at [416, 495] on button "Save Changes" at bounding box center [462, 510] width 93 height 31
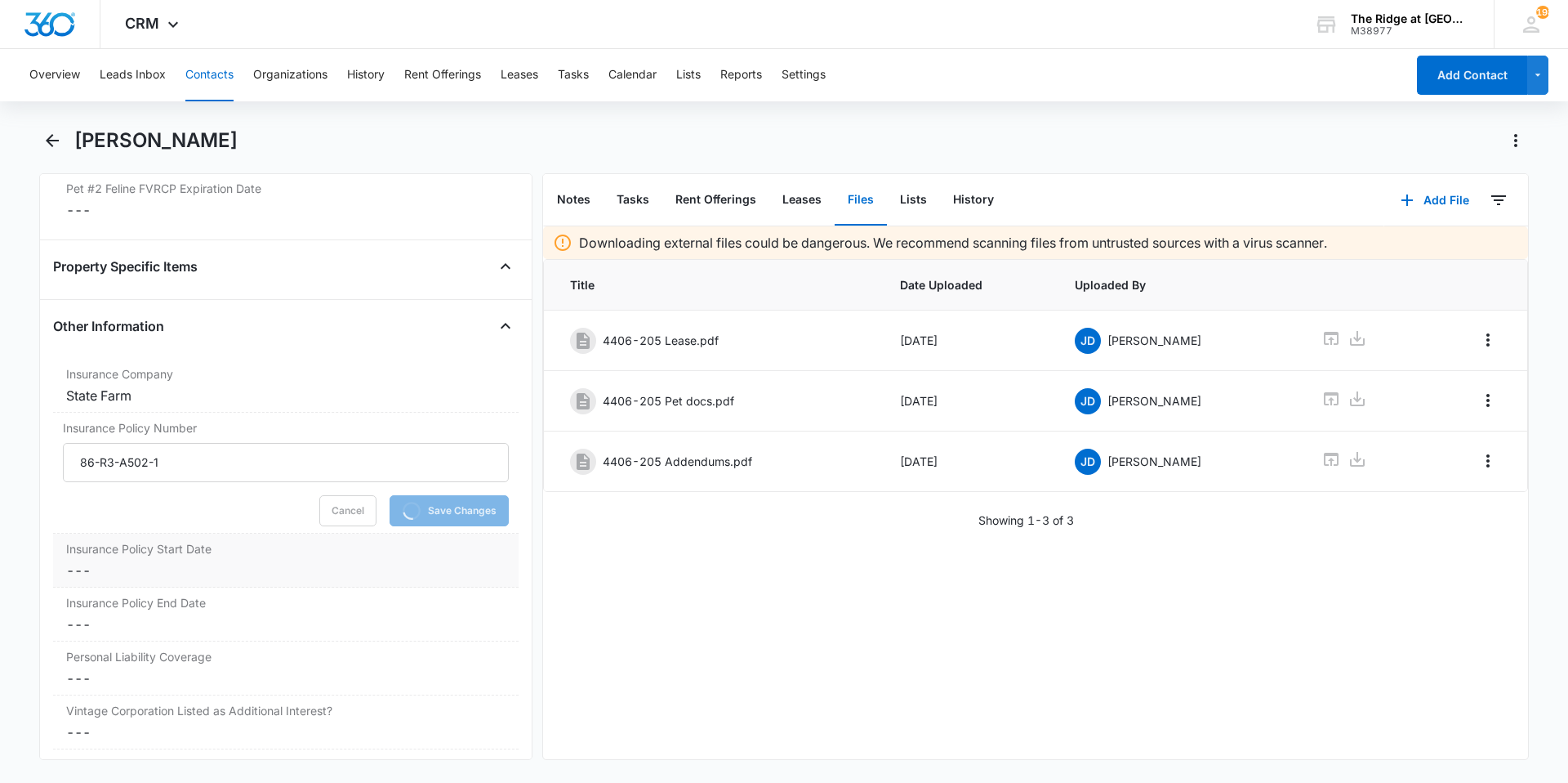
click at [311, 572] on dd "Cancel Save Changes ---" at bounding box center [285, 570] width 439 height 20
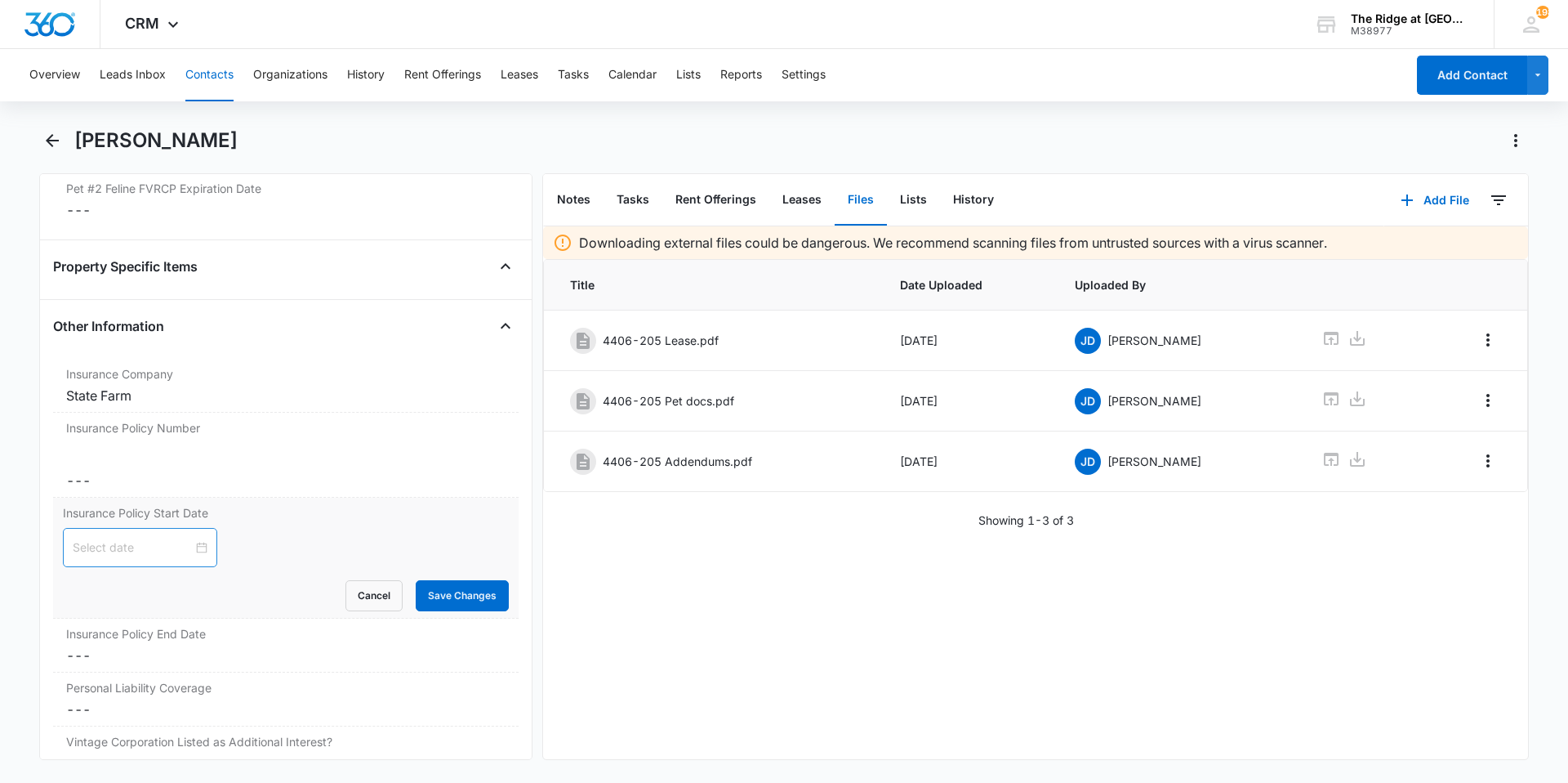
click at [197, 583] on div "Cancel Save Changes" at bounding box center [285, 595] width 446 height 31
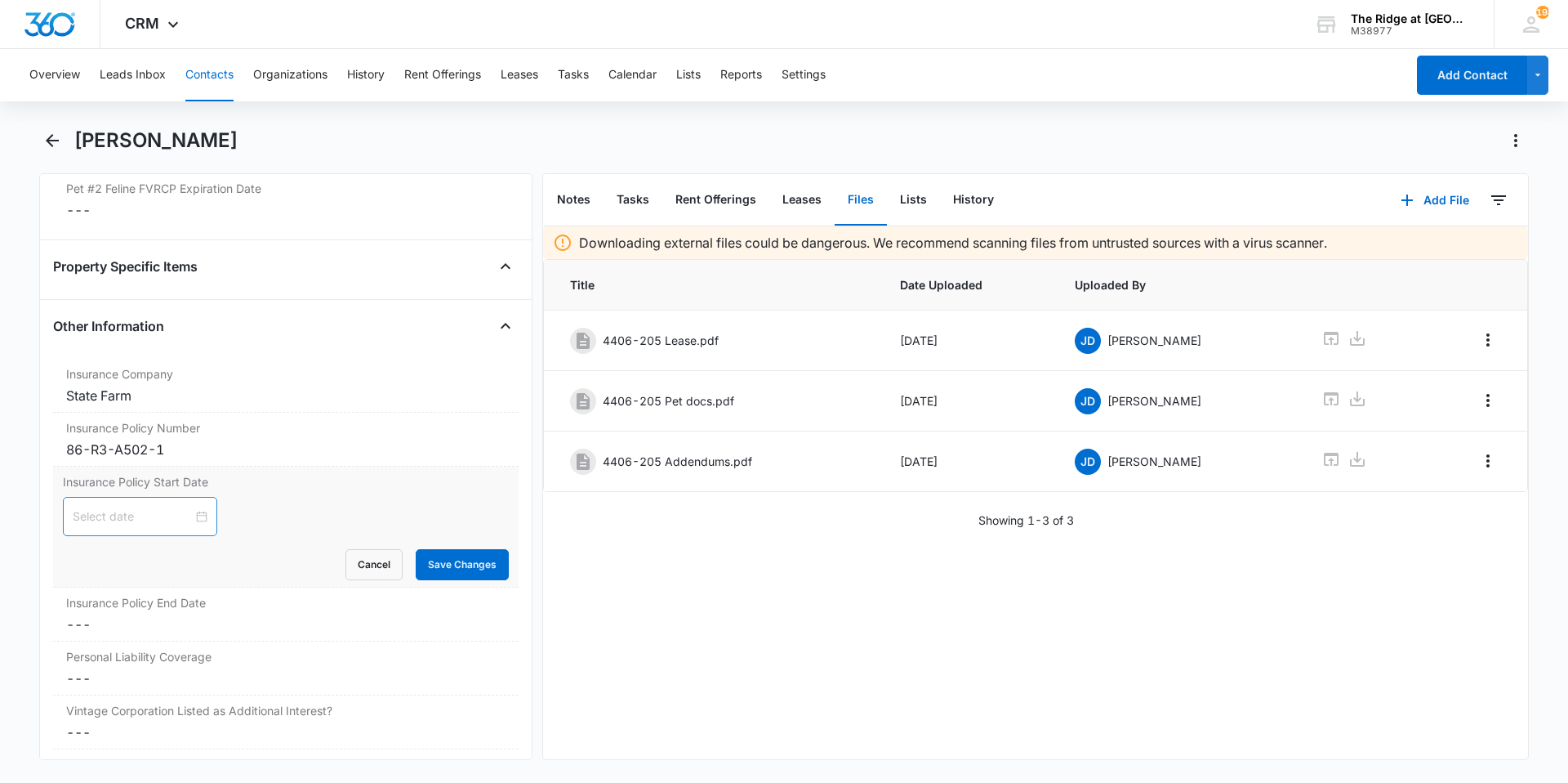
click at [188, 509] on div at bounding box center [140, 516] width 135 height 18
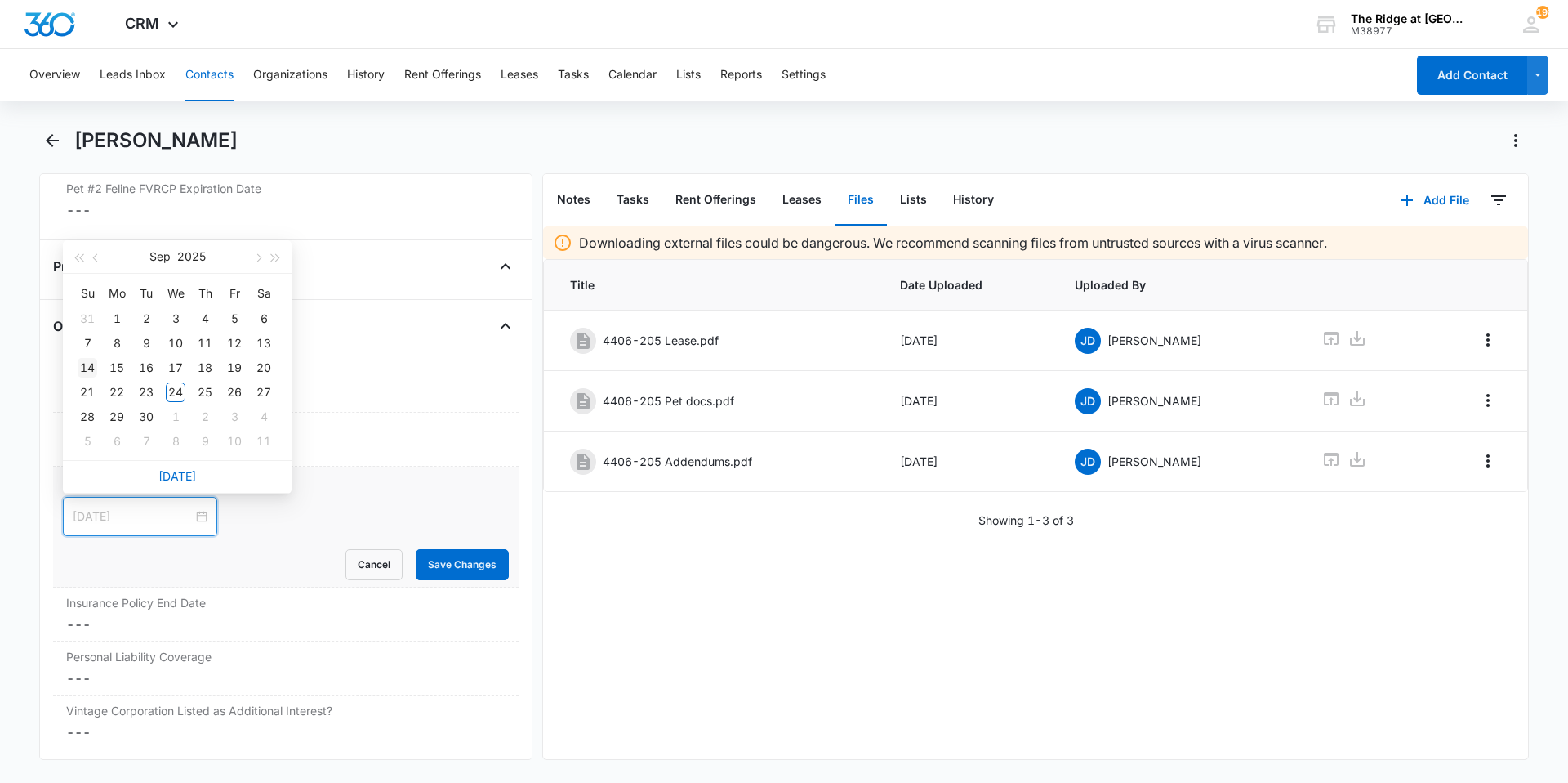
type input "[DATE]"
click at [91, 251] on button "button" at bounding box center [97, 257] width 18 height 33
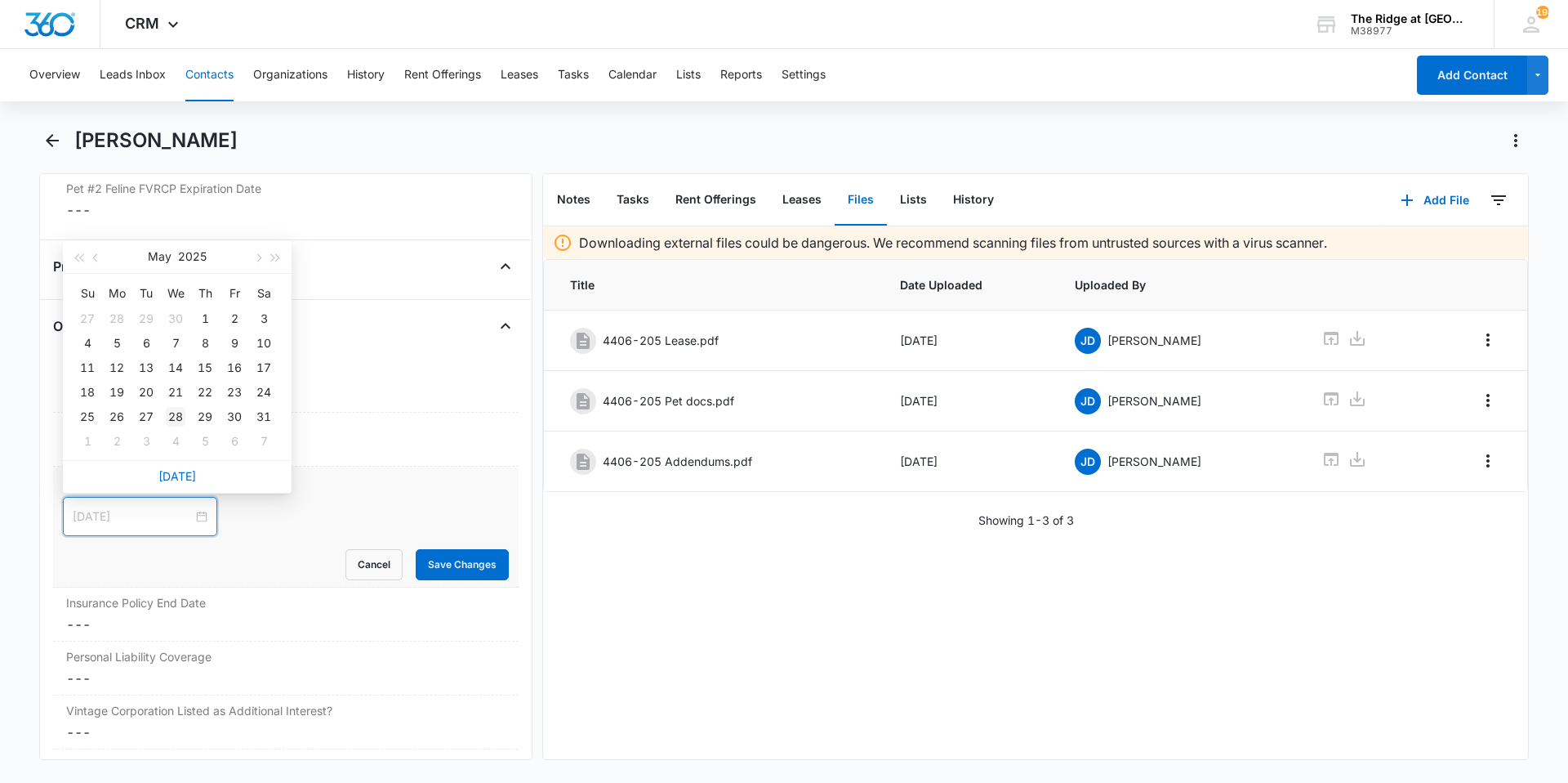
type input "[DATE]"
click at [176, 416] on div "28" at bounding box center [176, 417] width 20 height 20
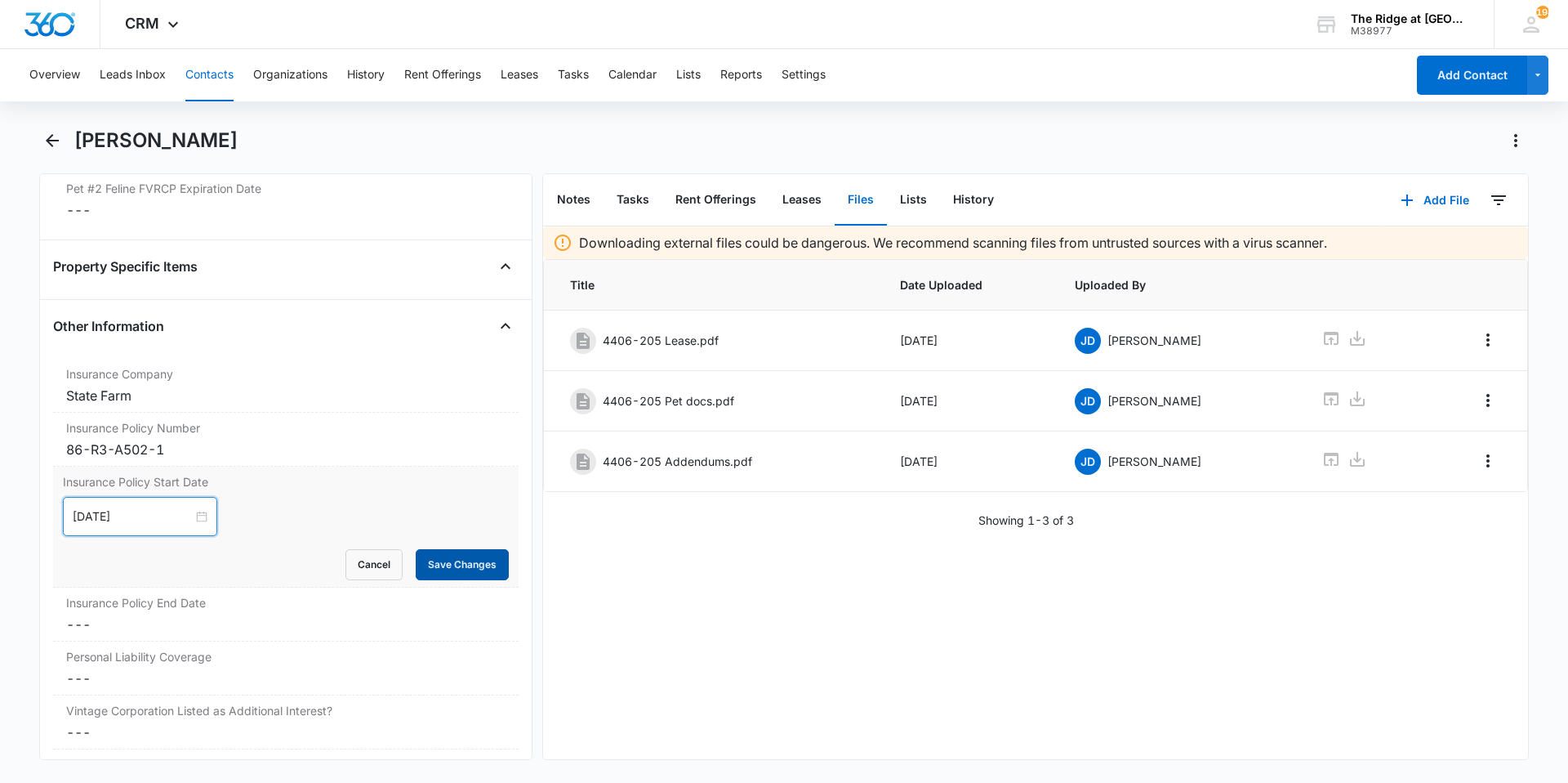
click at [452, 572] on button "Save Changes" at bounding box center [462, 564] width 93 height 31
click at [300, 616] on dd "Cancel Save Changes ---" at bounding box center [285, 624] width 439 height 20
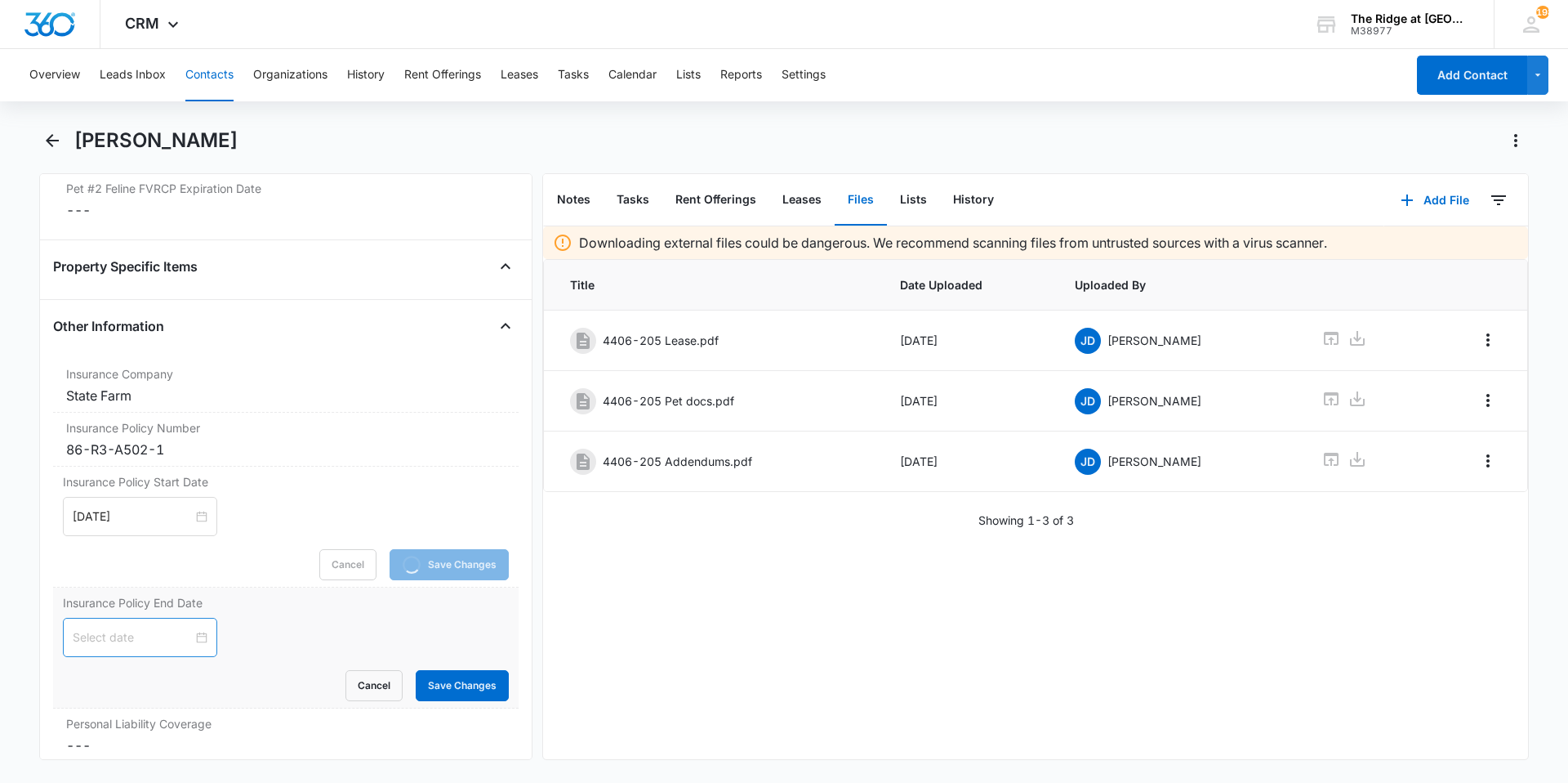
click at [192, 636] on div at bounding box center [140, 637] width 135 height 18
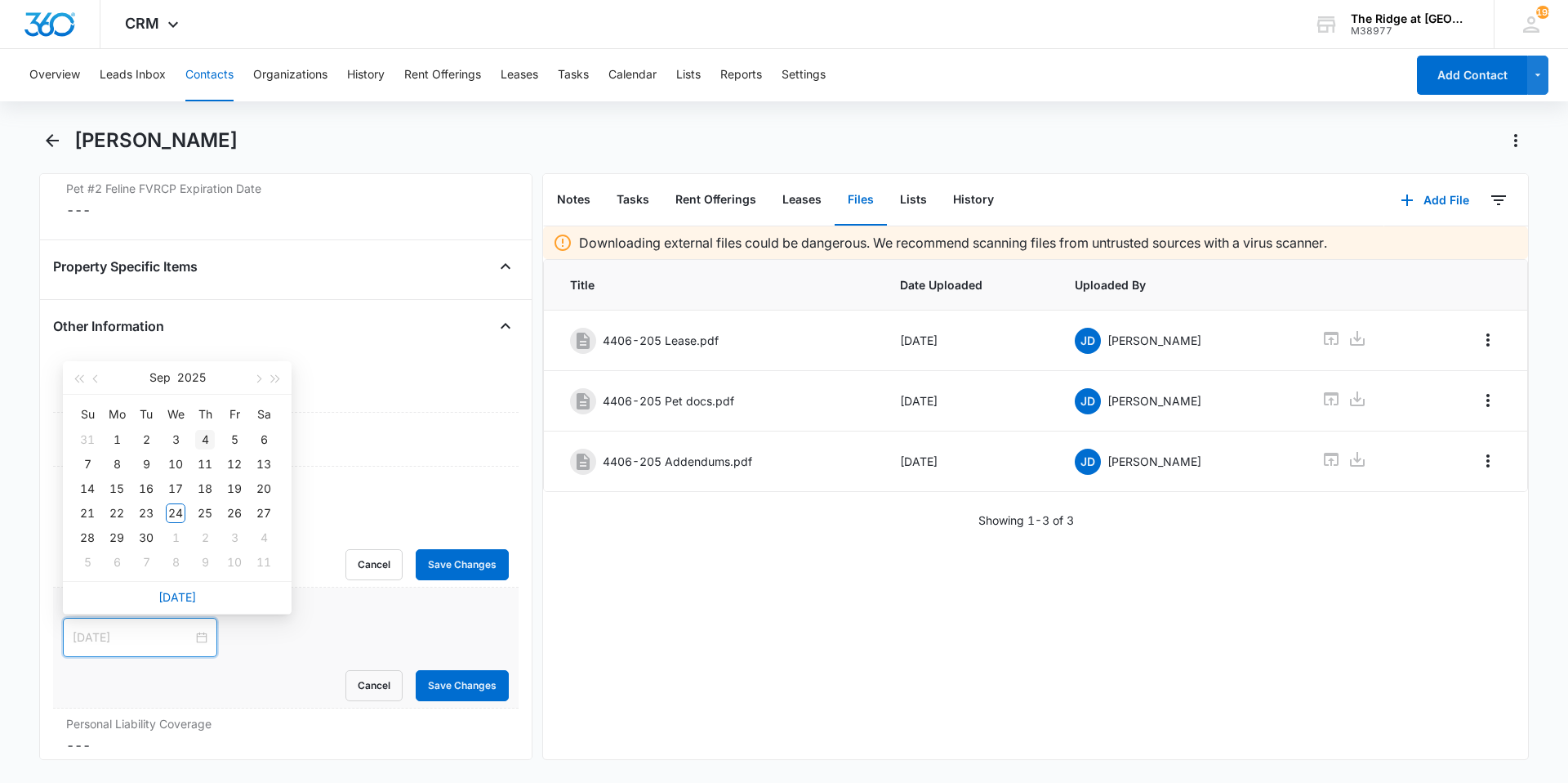
type input "[DATE]"
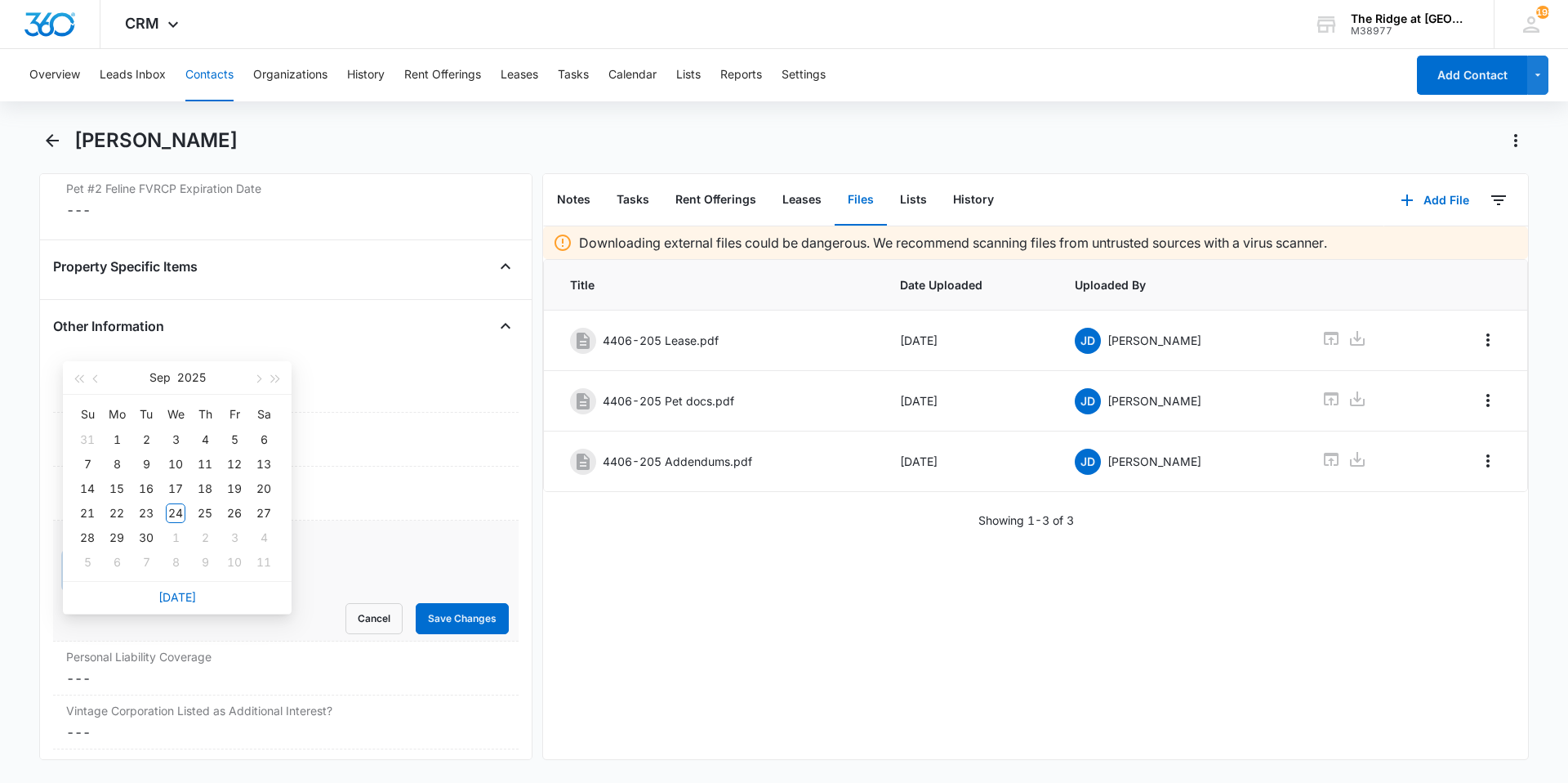
click at [286, 381] on div "[DATE]" at bounding box center [177, 379] width 229 height 34
click at [285, 381] on div "[DATE]" at bounding box center [177, 379] width 229 height 34
click at [279, 382] on button "button" at bounding box center [276, 378] width 18 height 33
click at [94, 385] on button "button" at bounding box center [97, 378] width 18 height 33
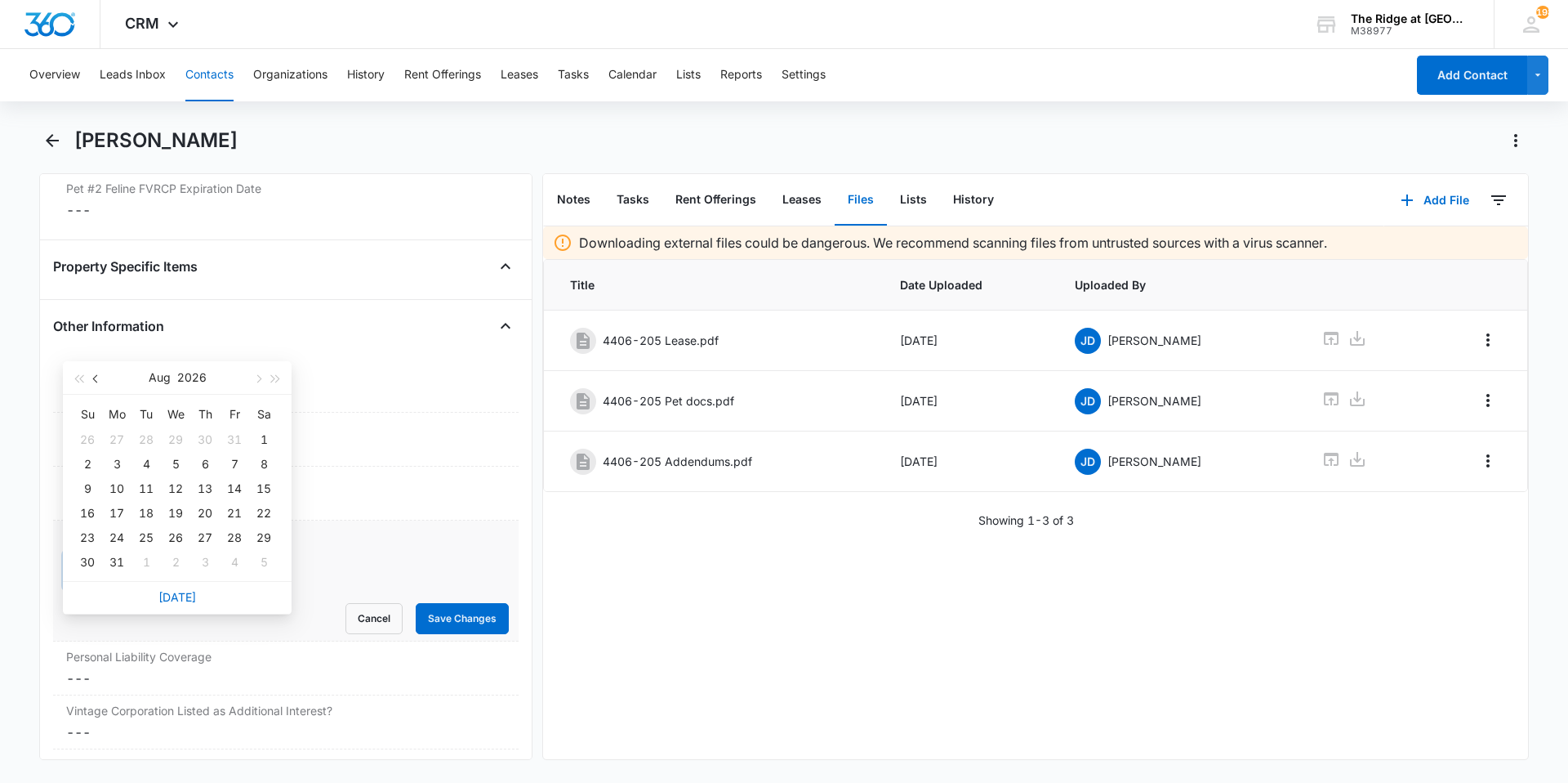
click at [94, 385] on button "button" at bounding box center [97, 378] width 18 height 33
type input "[DATE]"
click at [208, 537] on div "28" at bounding box center [206, 538] width 20 height 20
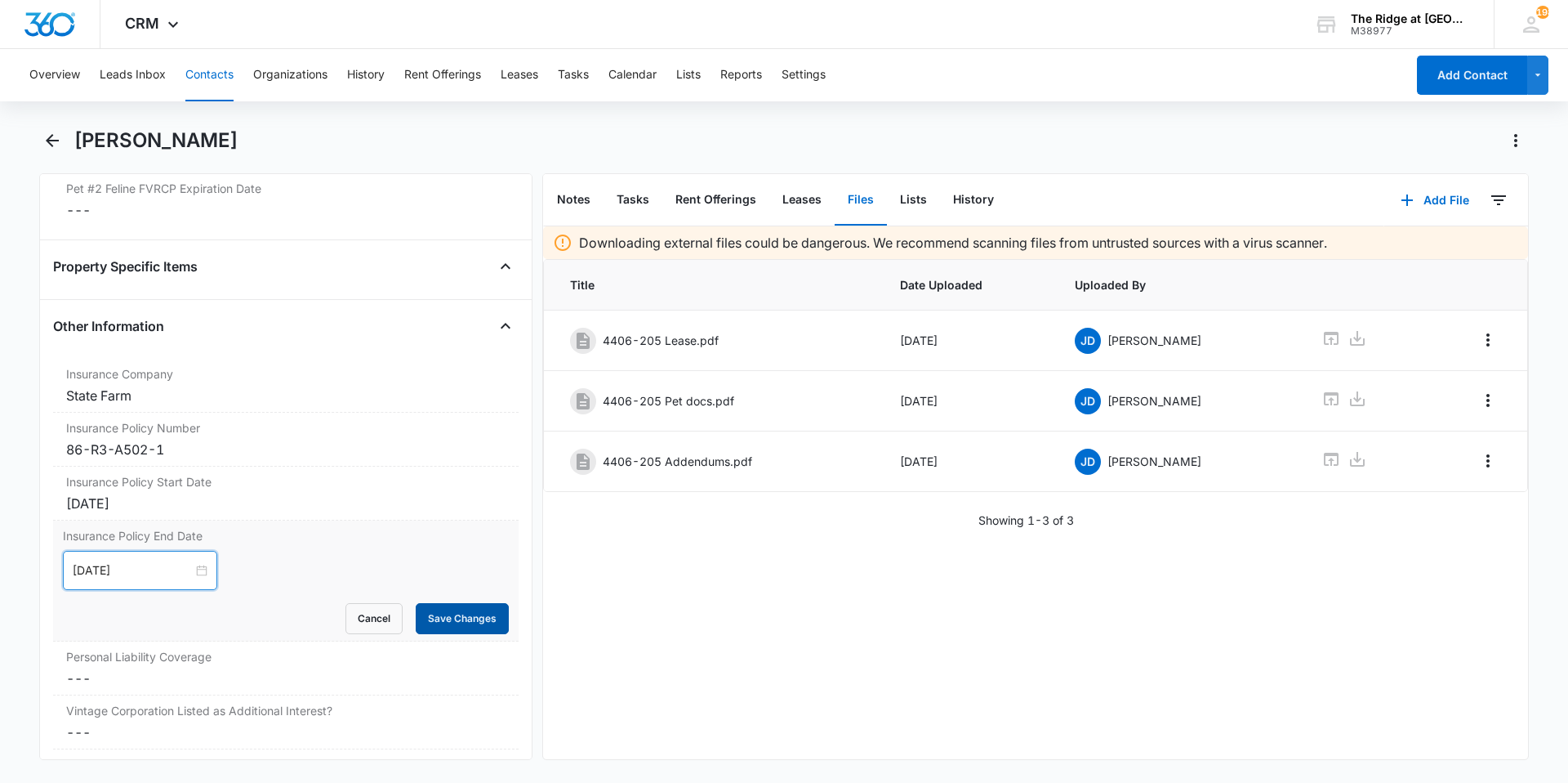
click at [440, 617] on button "Save Changes" at bounding box center [462, 618] width 93 height 31
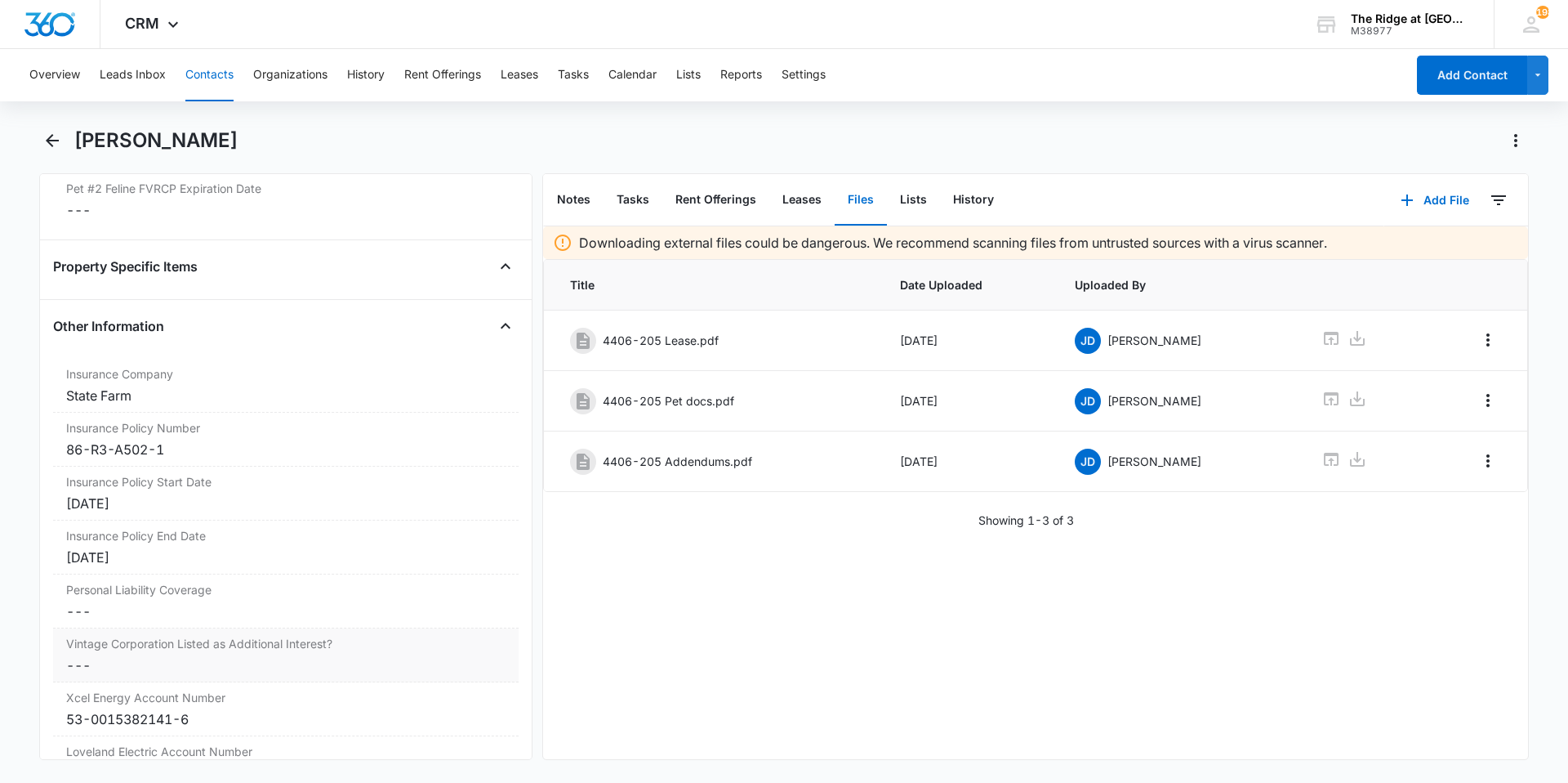
scroll to position [3325, 0]
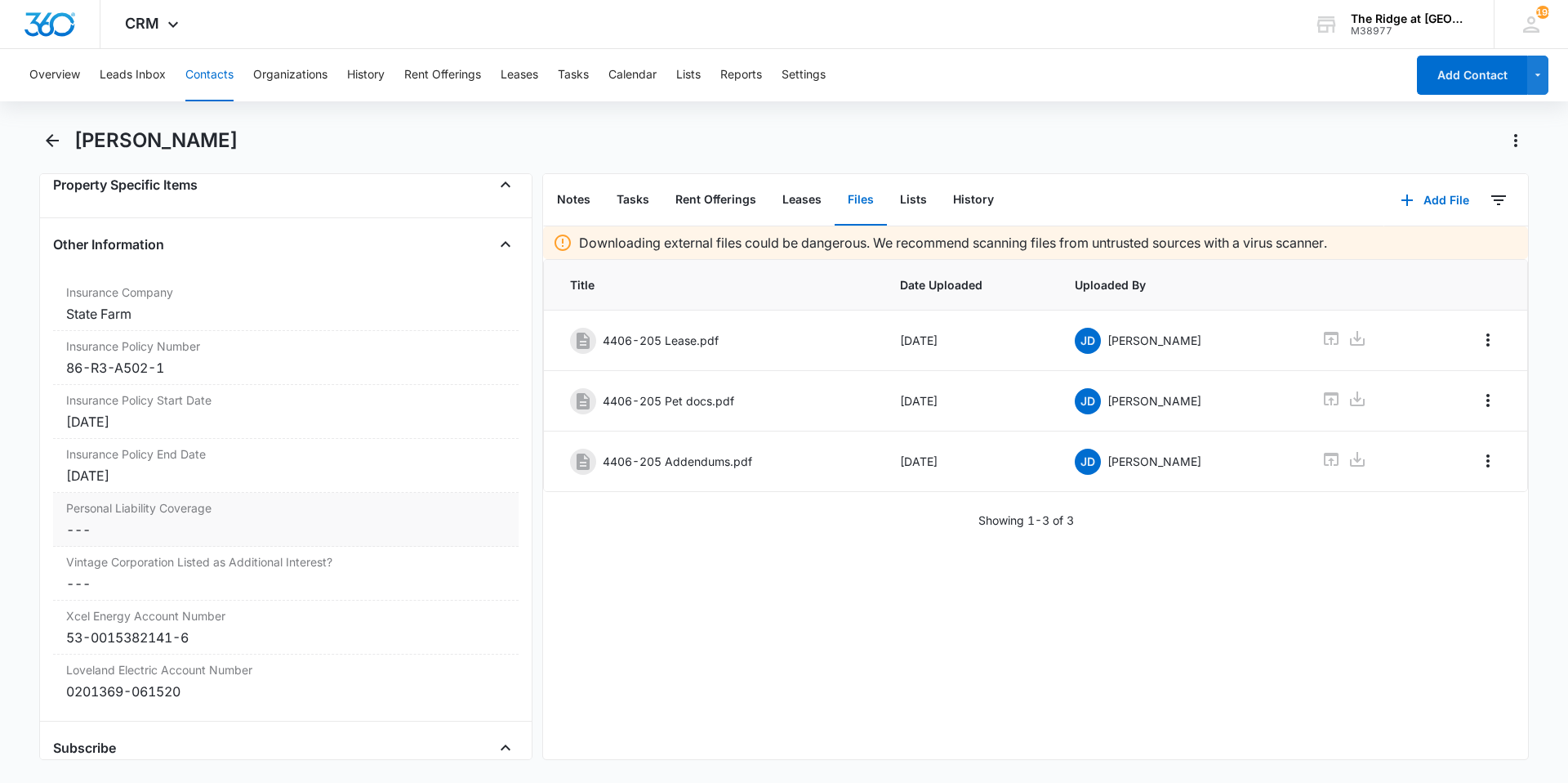
click at [88, 520] on dd "Cancel Save Changes ---" at bounding box center [285, 530] width 439 height 20
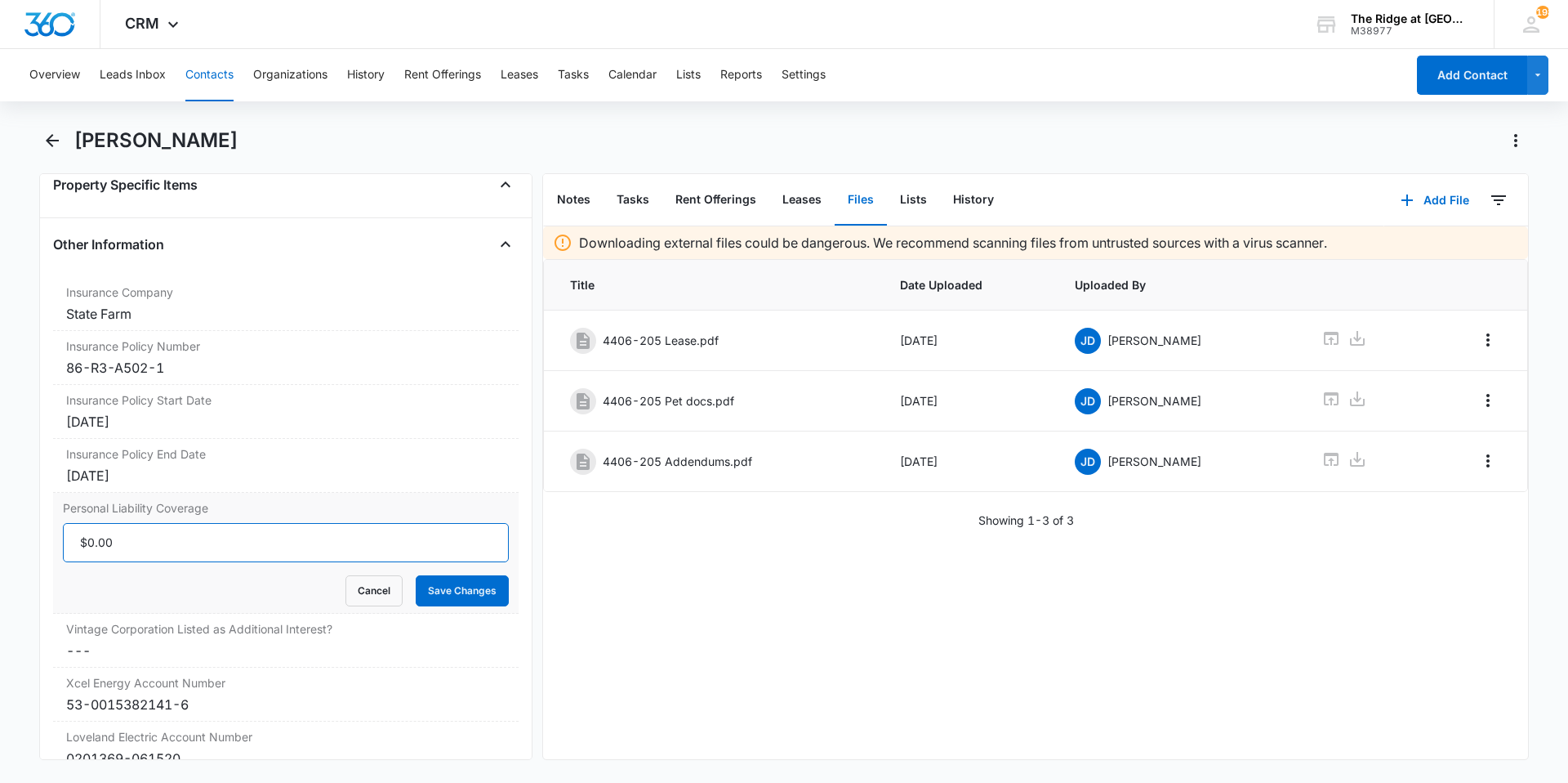
click at [93, 538] on input "Personal Liability Coverage" at bounding box center [285, 542] width 446 height 39
type input "$300,000.00"
click at [416, 591] on button "Save Changes" at bounding box center [462, 590] width 93 height 31
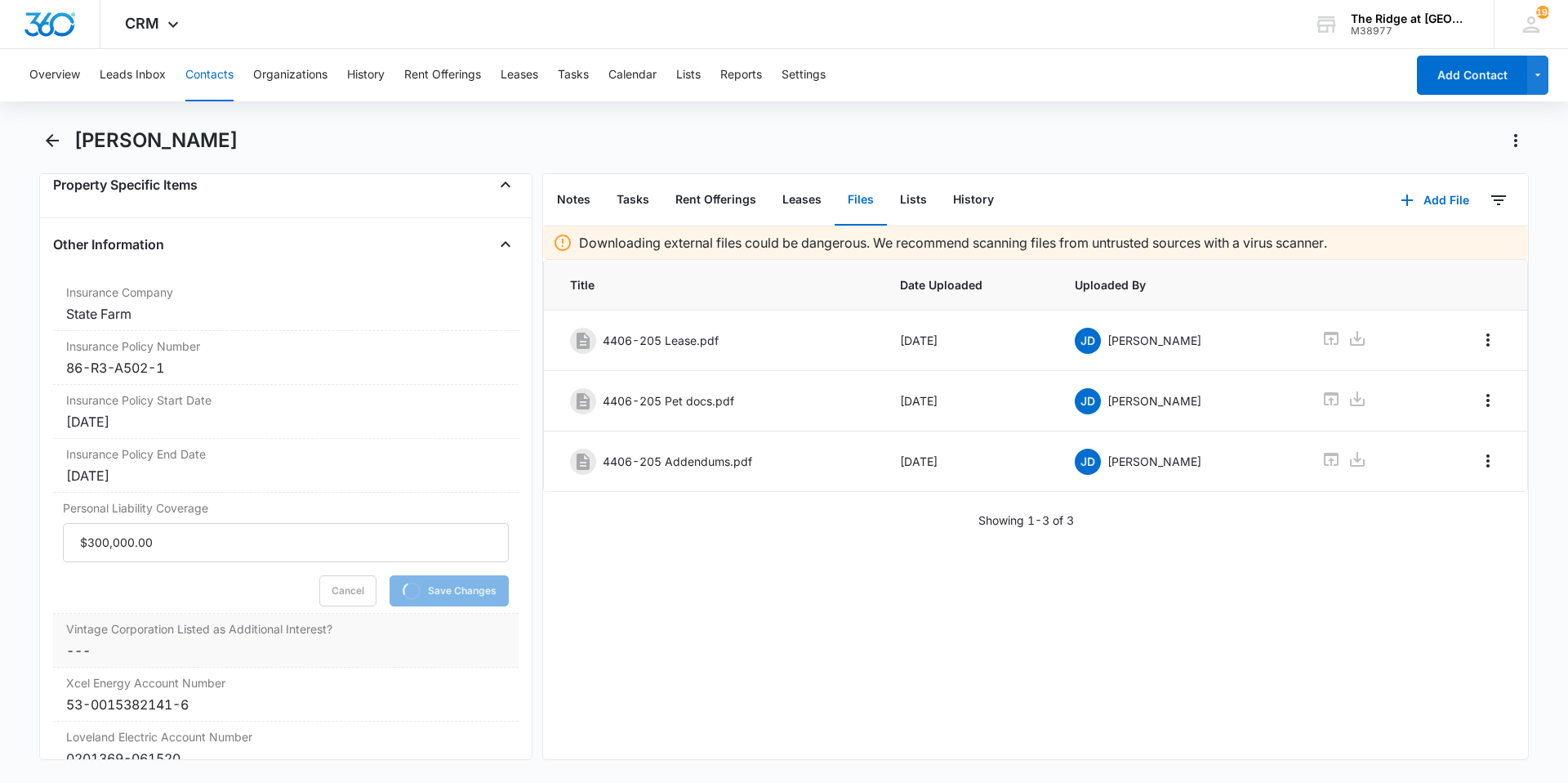
click at [348, 657] on dd "Cancel Save Changes ---" at bounding box center [285, 651] width 439 height 20
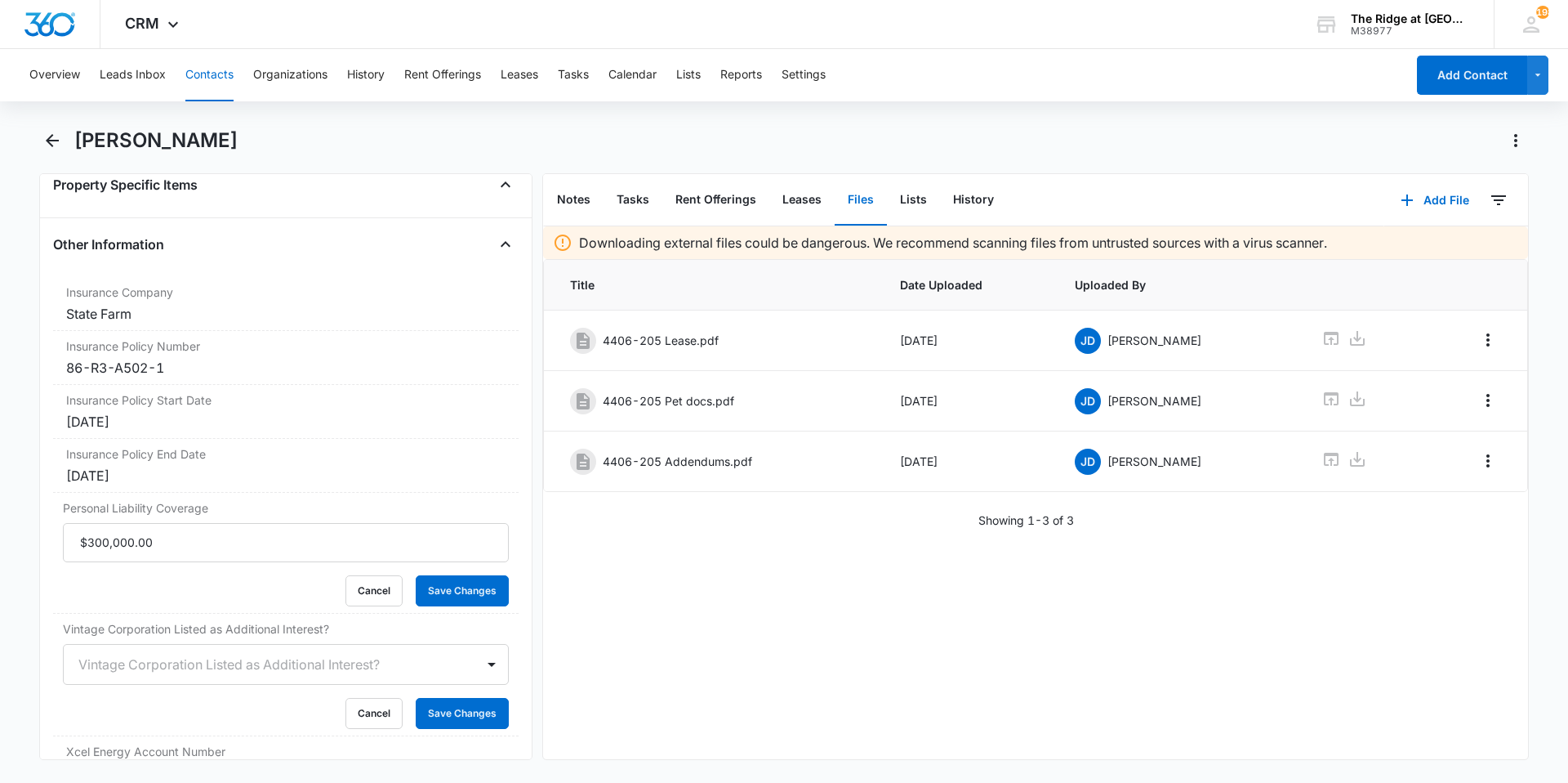
click at [224, 668] on div at bounding box center [266, 664] width 375 height 23
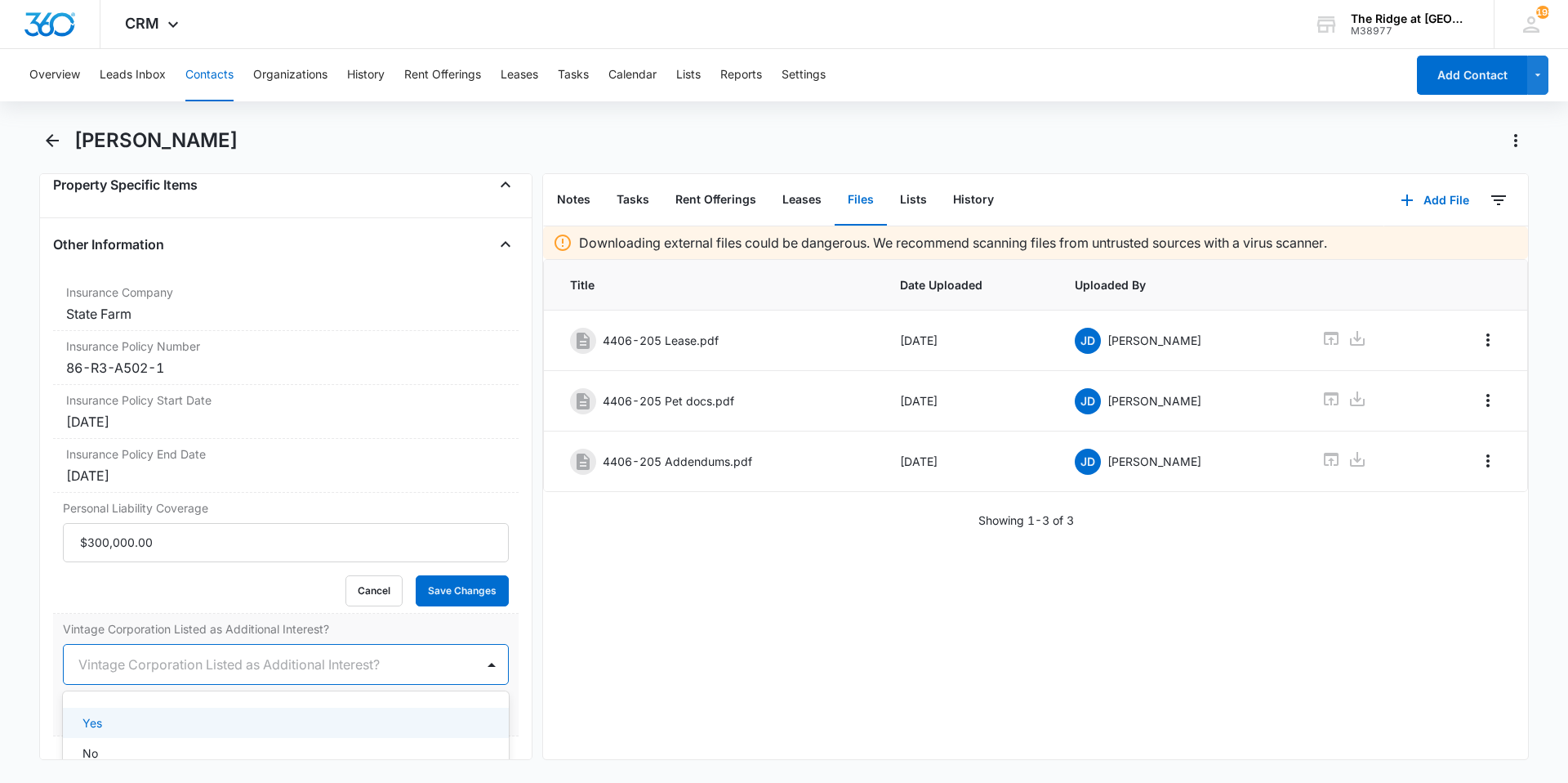
click at [199, 720] on div "Yes" at bounding box center [284, 722] width 403 height 17
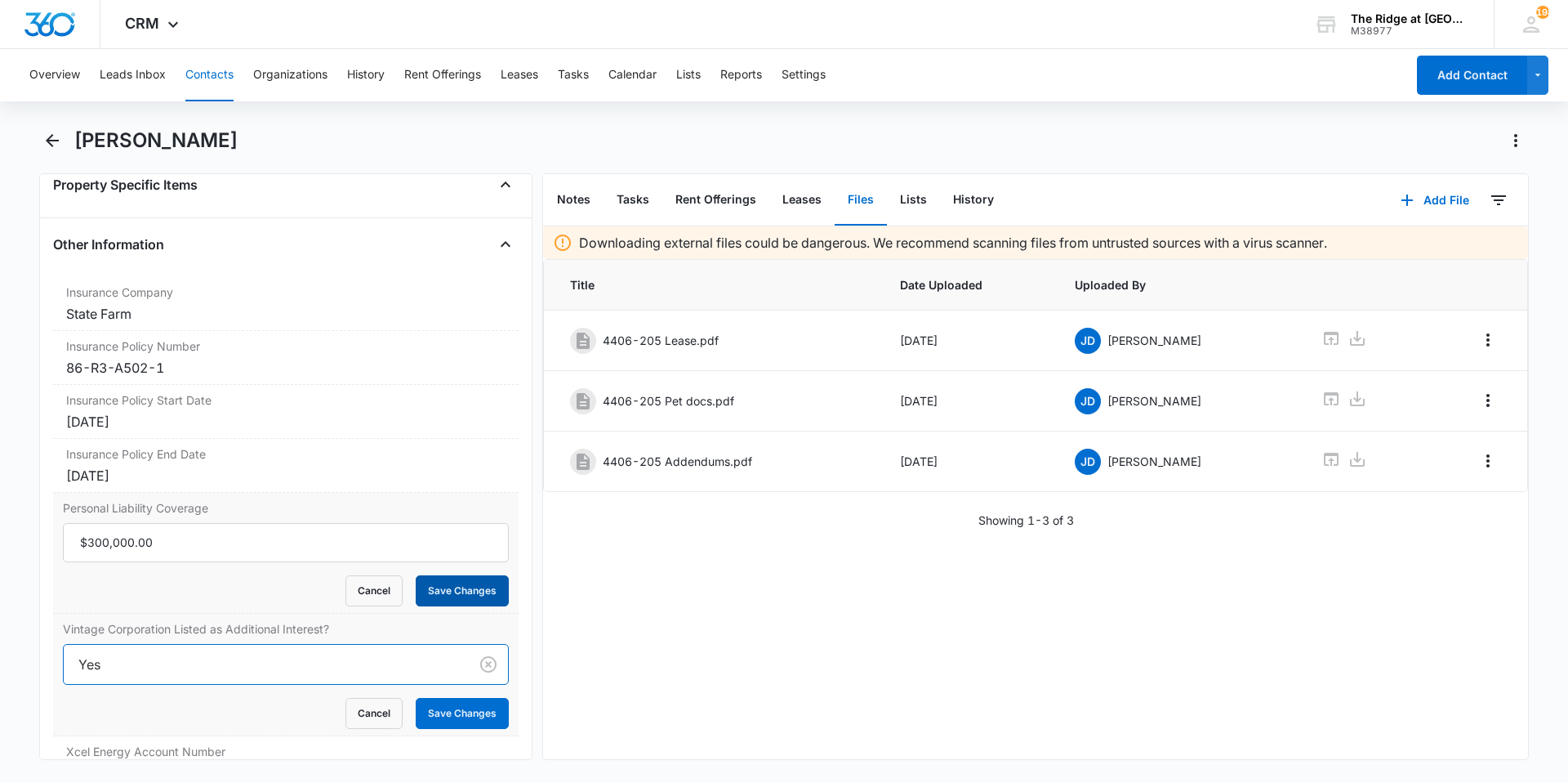
click at [463, 598] on button "Save Changes" at bounding box center [462, 590] width 93 height 31
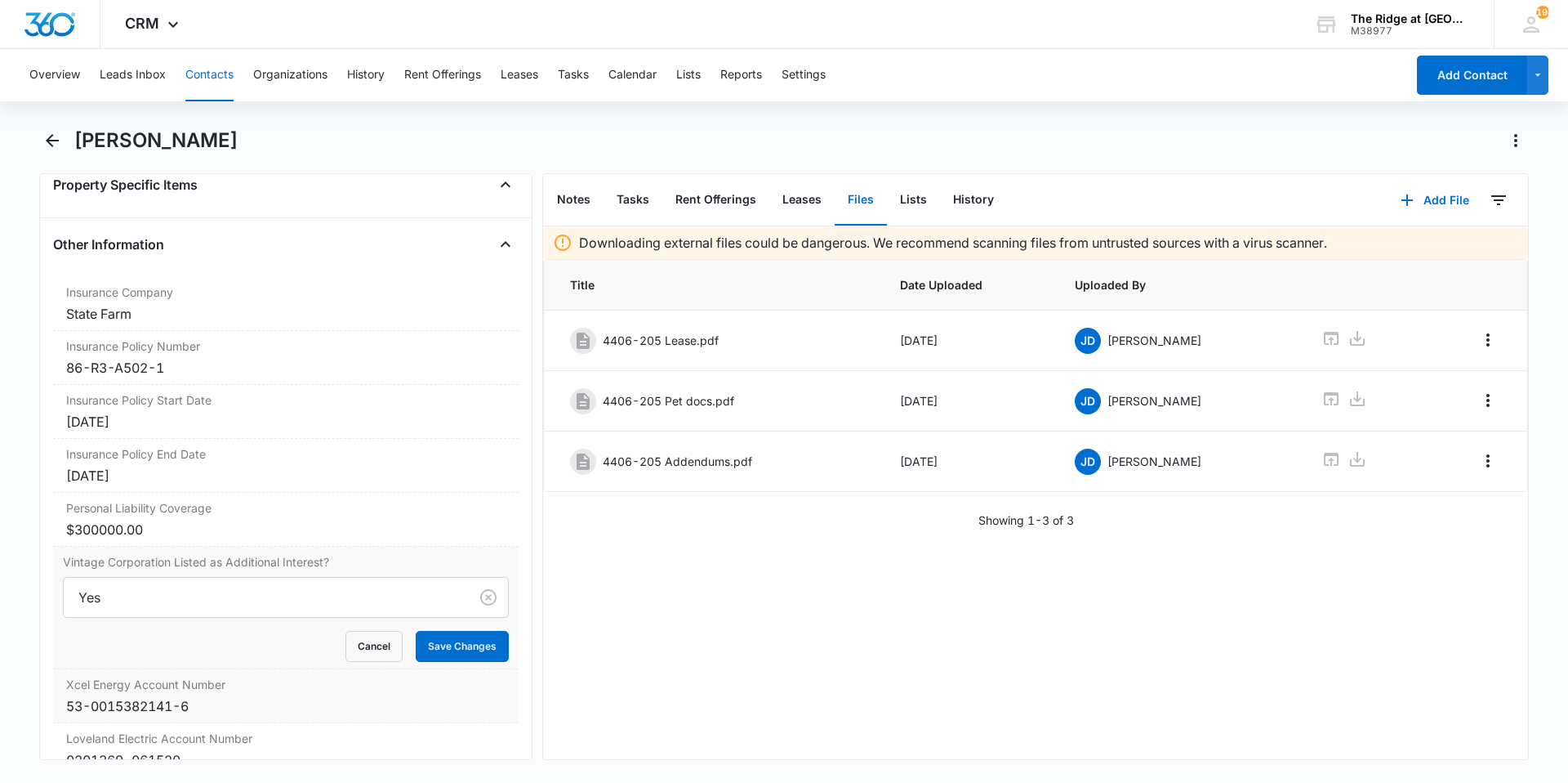
click at [452, 722] on div "Xcel Energy Account Number Cancel Save Changes 53-0015382141-6" at bounding box center [285, 696] width 465 height 54
click at [446, 645] on button "Save Changes" at bounding box center [462, 646] width 93 height 31
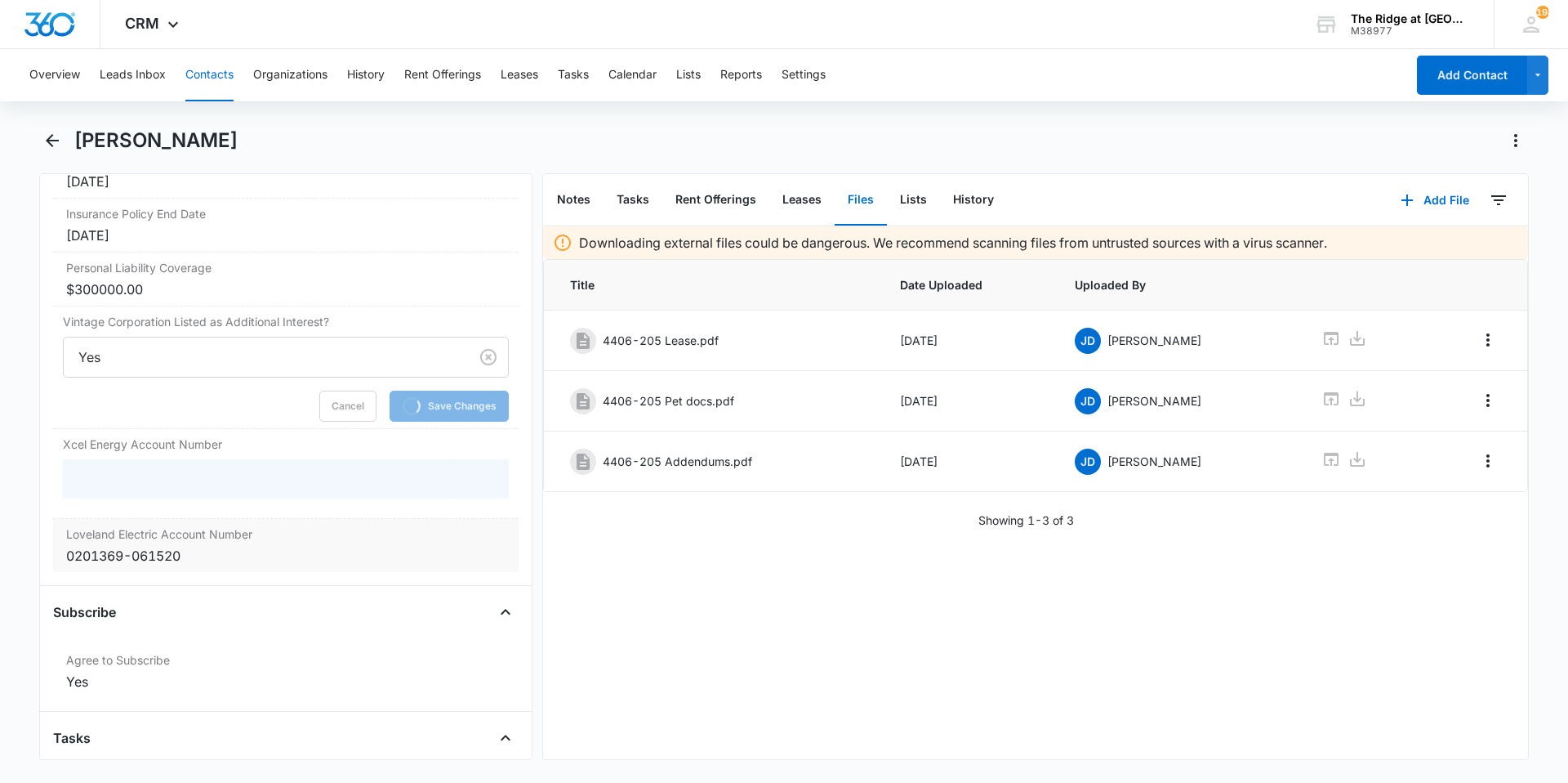
scroll to position [3570, 0]
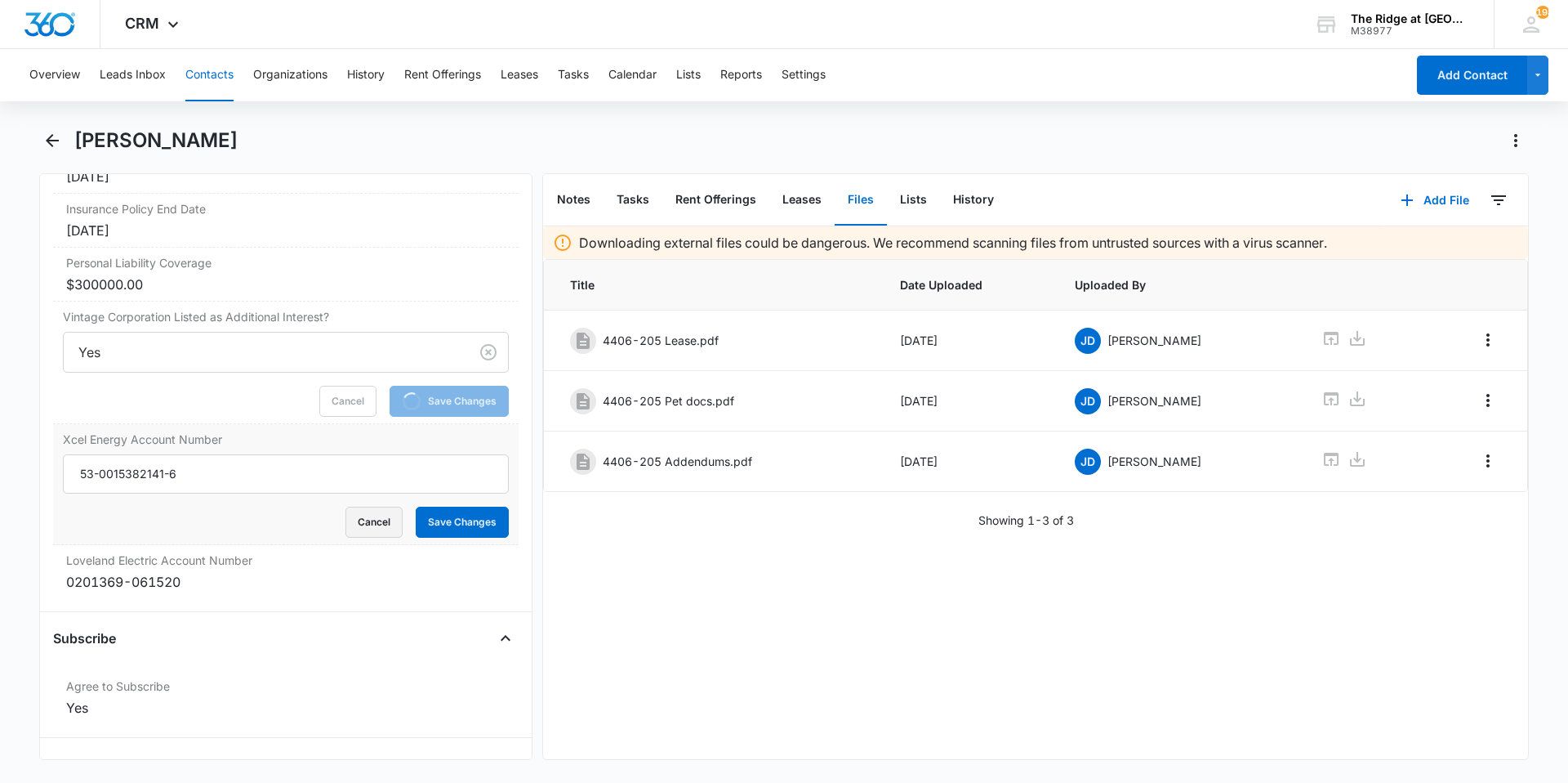
click at [371, 520] on button "Cancel" at bounding box center [373, 521] width 57 height 31
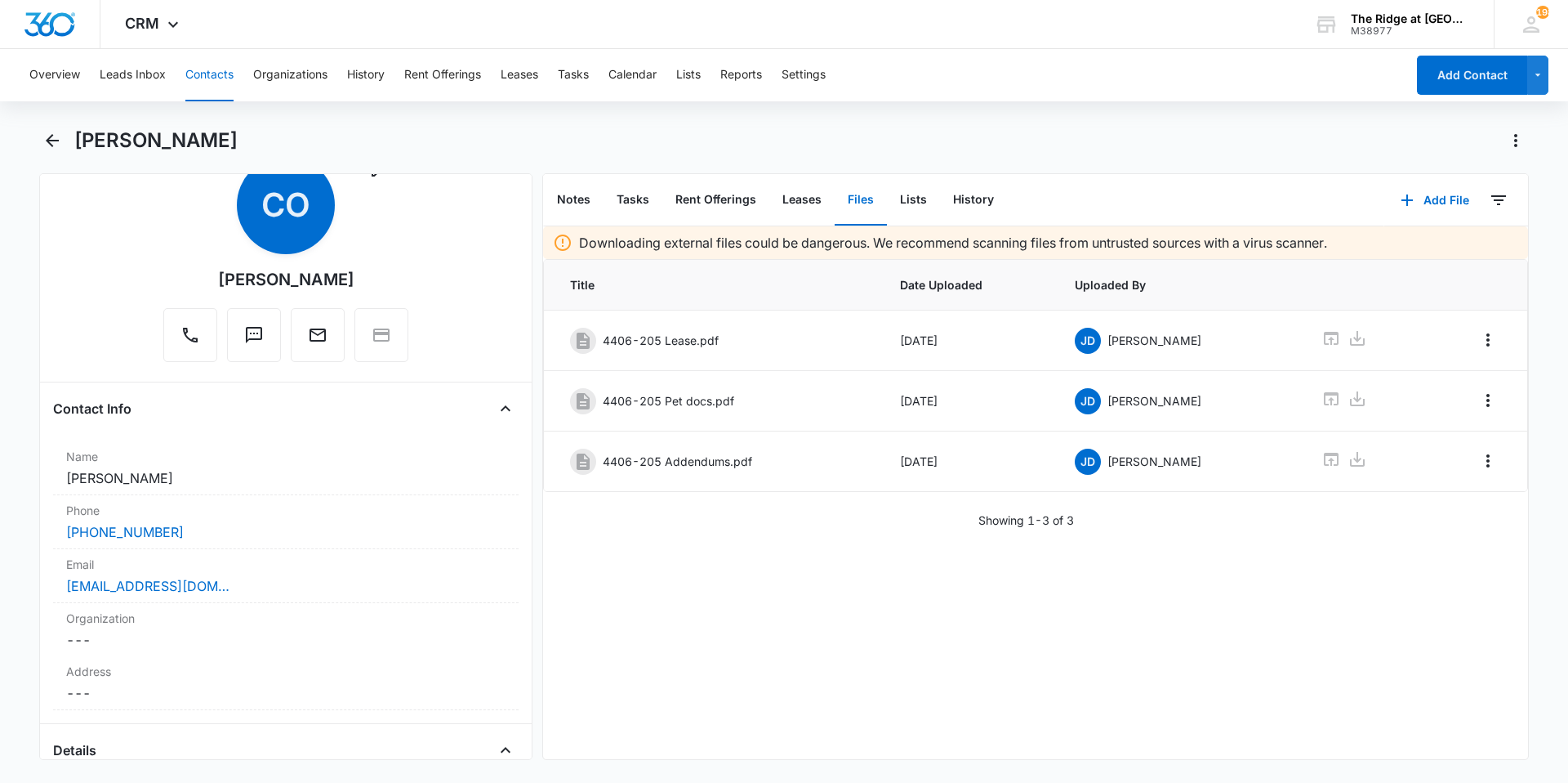
scroll to position [0, 0]
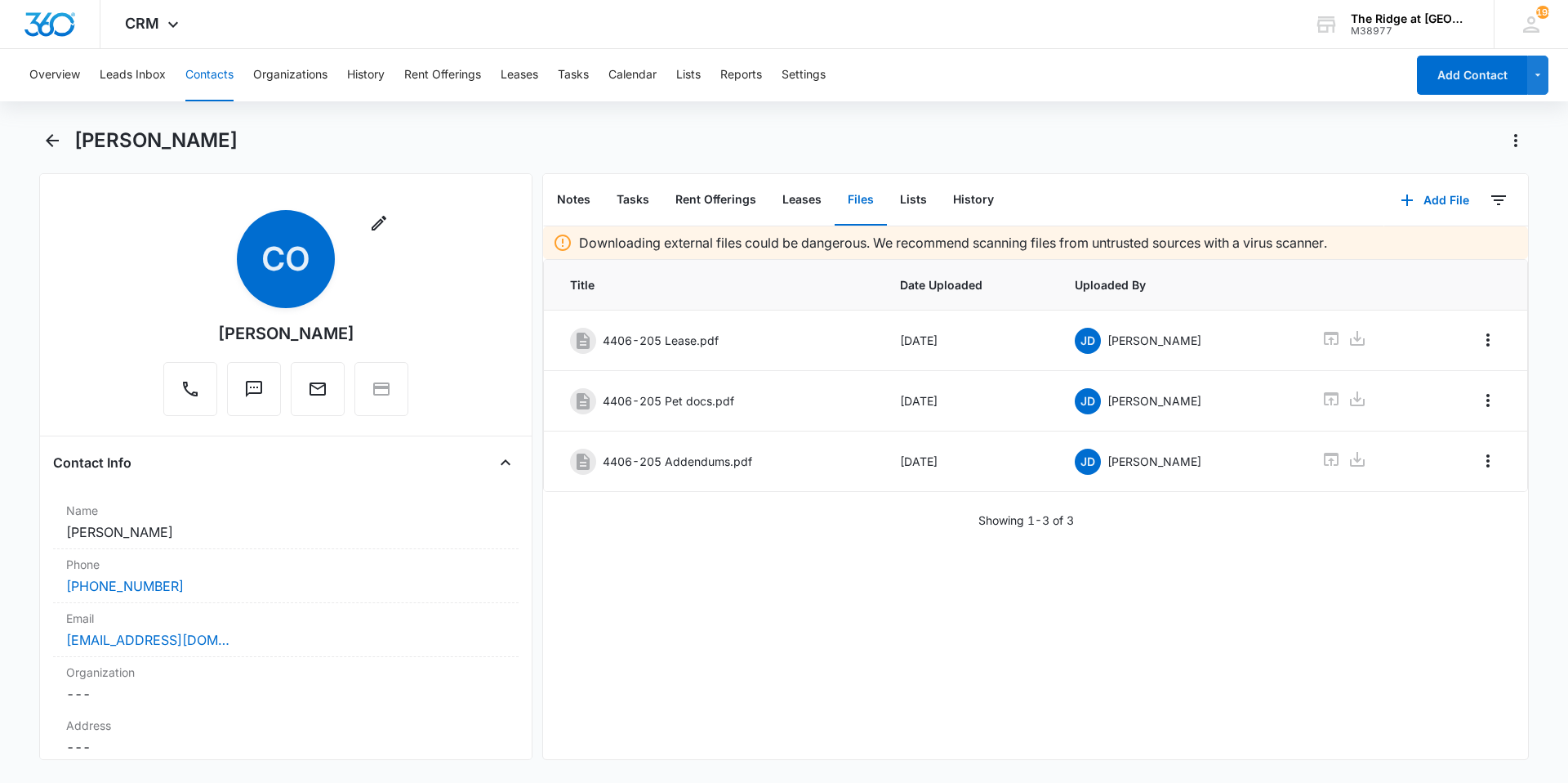
click at [854, 206] on button "Files" at bounding box center [860, 200] width 52 height 51
click at [1408, 199] on button "Add File" at bounding box center [1434, 200] width 101 height 39
click at [1396, 257] on div "Upload Files" at bounding box center [1412, 252] width 65 height 11
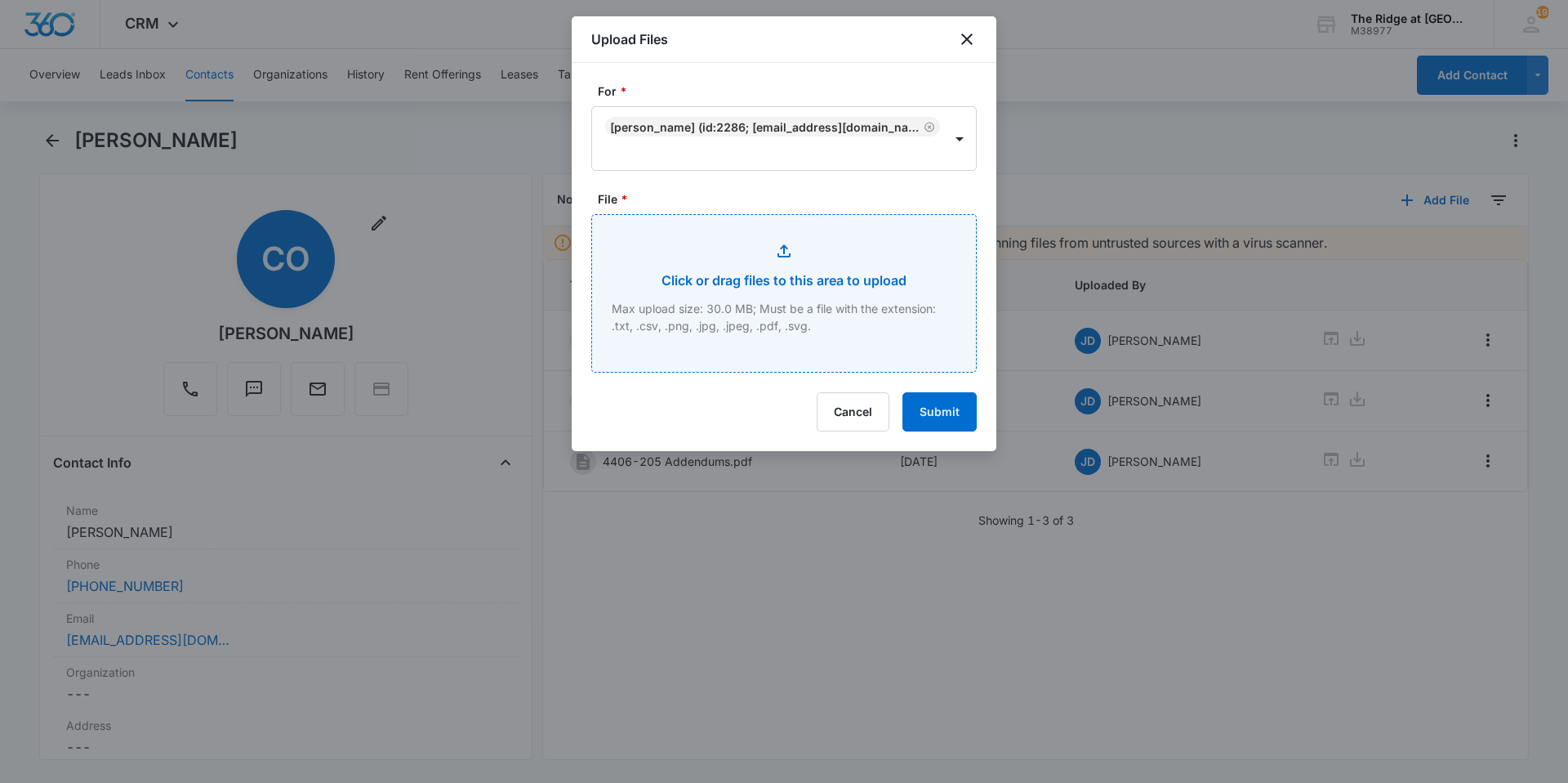
click at [749, 304] on input "File *" at bounding box center [784, 293] width 384 height 157
type input "C:\fakepath\4406-205 Insurance.pdf"
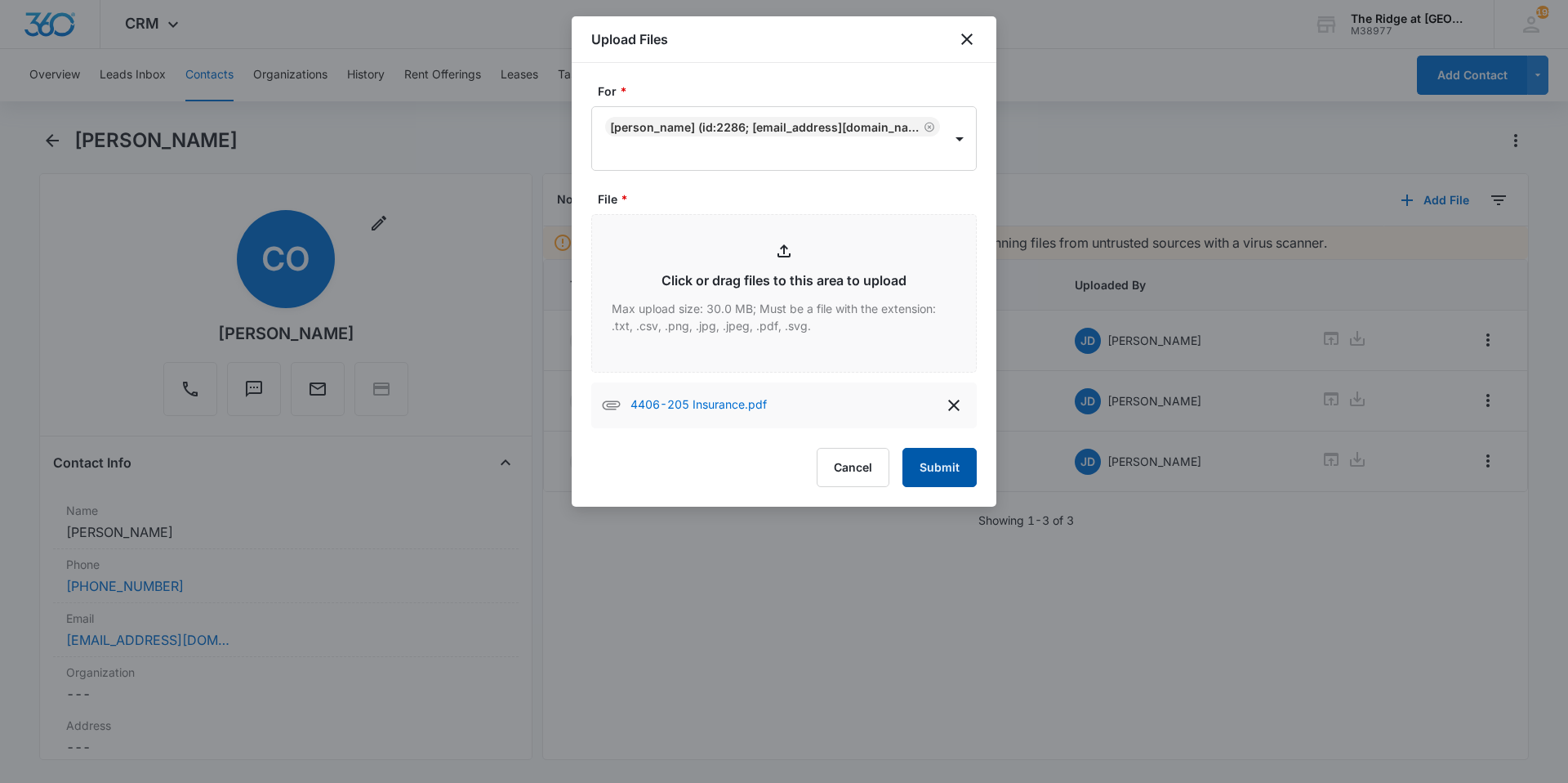
click at [951, 463] on button "Submit" at bounding box center [939, 466] width 74 height 39
